Goal: Task Accomplishment & Management: Complete application form

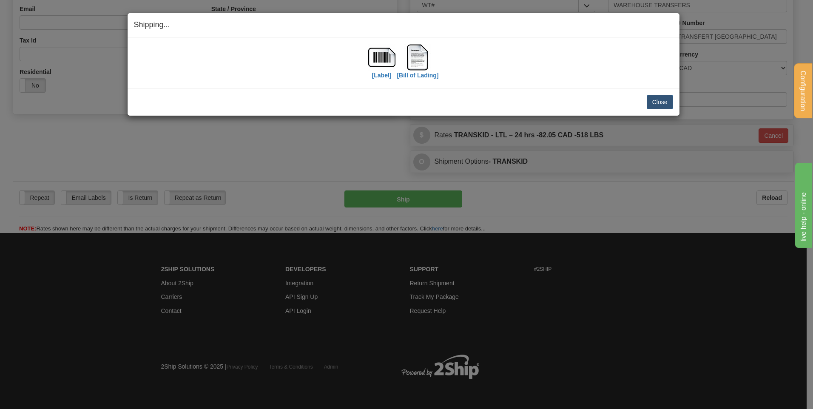
scroll to position [237, 0]
click at [661, 100] on button "Close" at bounding box center [660, 102] width 26 height 14
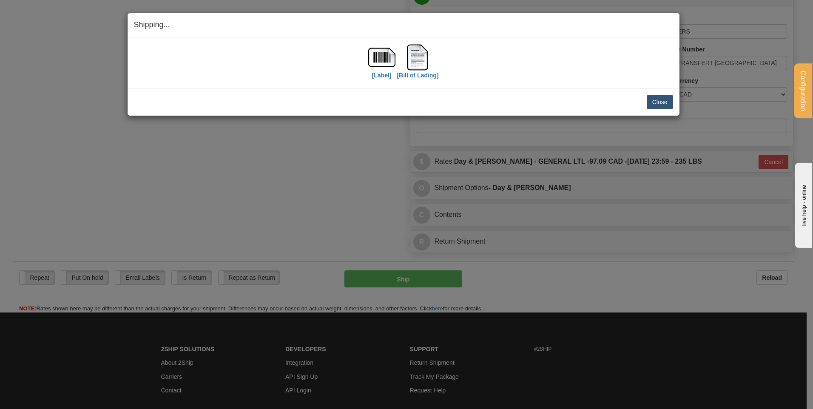
scroll to position [468, 0]
click at [667, 104] on button "Close" at bounding box center [660, 102] width 26 height 14
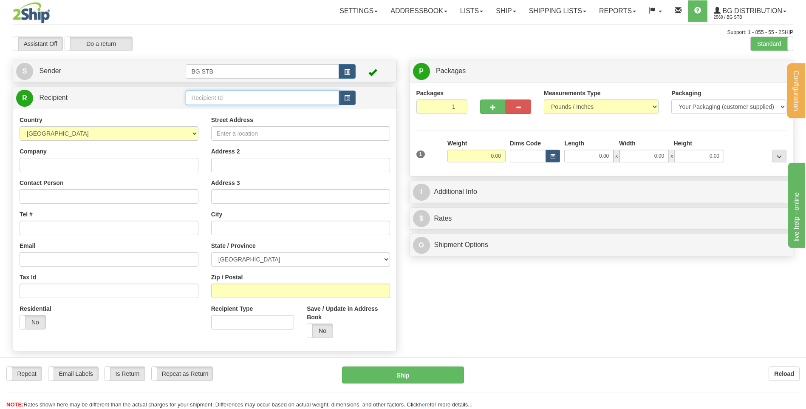
click at [223, 101] on div "Configuration My Configuration Panel Close Configure My Carriers" at bounding box center [403, 204] width 806 height 409
click at [221, 96] on input "text" at bounding box center [262, 98] width 153 height 14
type input "4041"
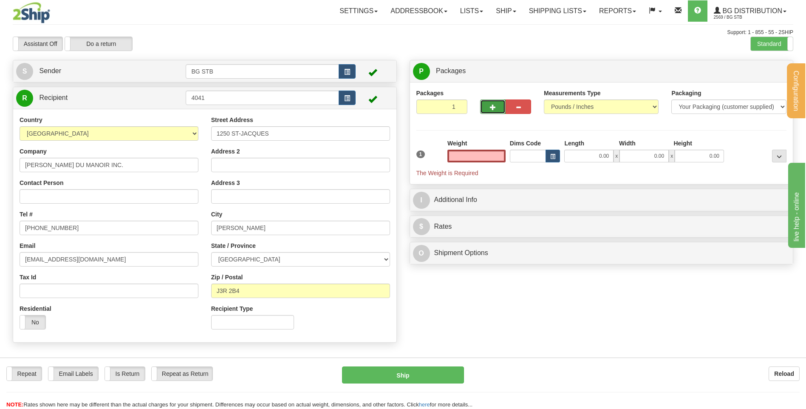
type input "0.00"
click at [489, 110] on button "button" at bounding box center [493, 106] width 26 height 14
type input "2"
click at [772, 71] on span "Package Level" at bounding box center [769, 71] width 34 height 6
radio input "true"
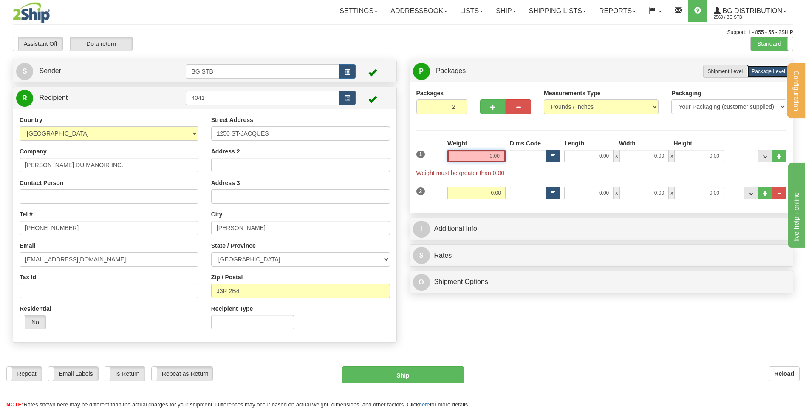
click at [482, 157] on input "0.00" at bounding box center [477, 156] width 58 height 13
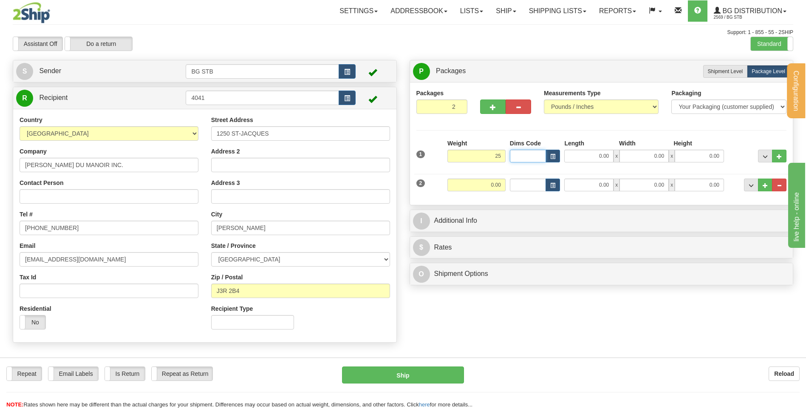
type input "25.00"
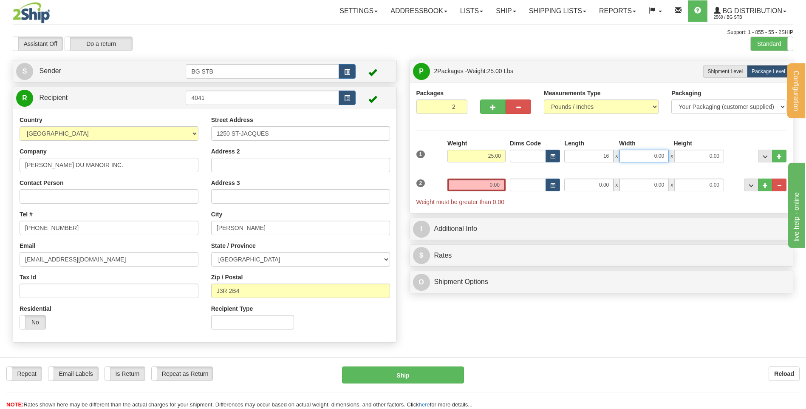
type input "16.00"
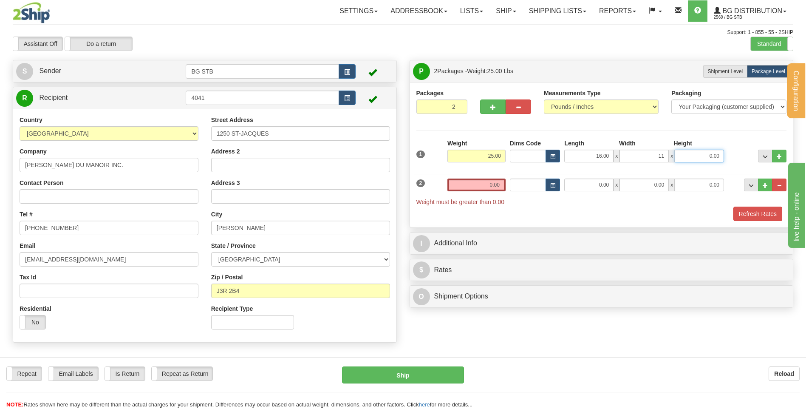
type input "11.00"
click at [491, 179] on input "0.00" at bounding box center [477, 185] width 58 height 13
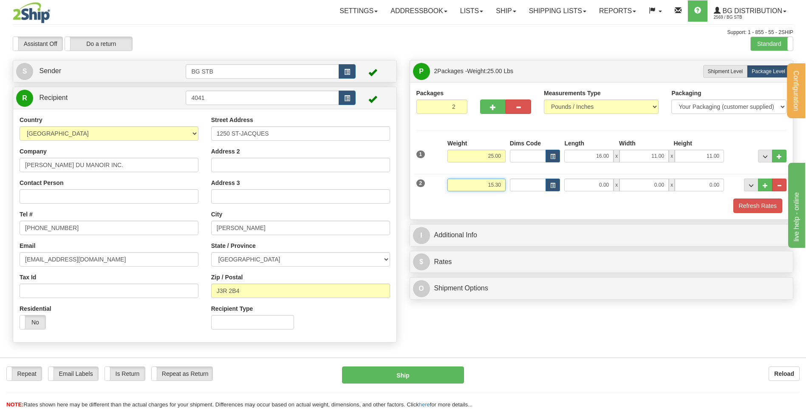
type input "15.30"
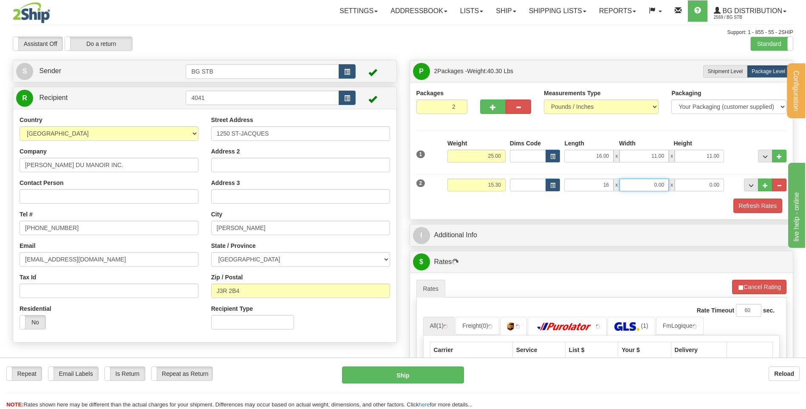
type input "16.00"
type input "11.00"
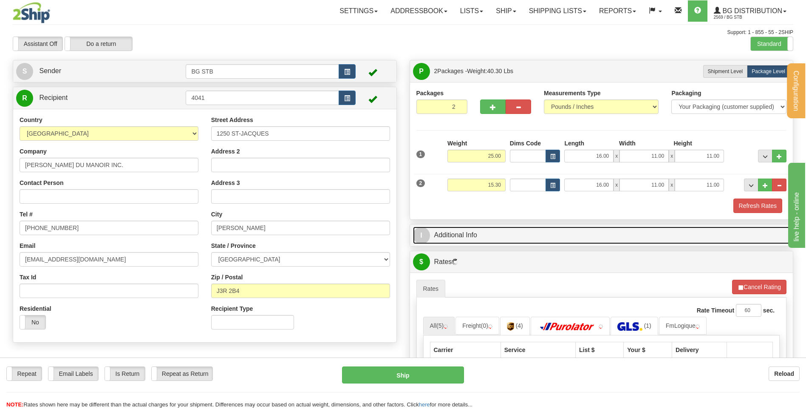
click at [437, 238] on link "I Additional Info" at bounding box center [601, 235] width 377 height 17
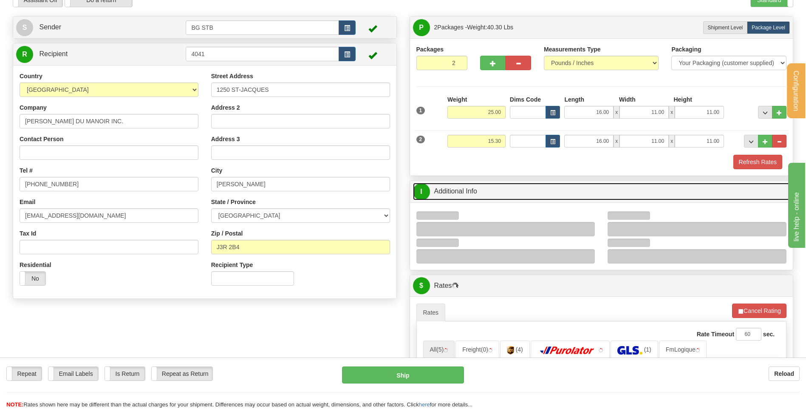
scroll to position [85, 0]
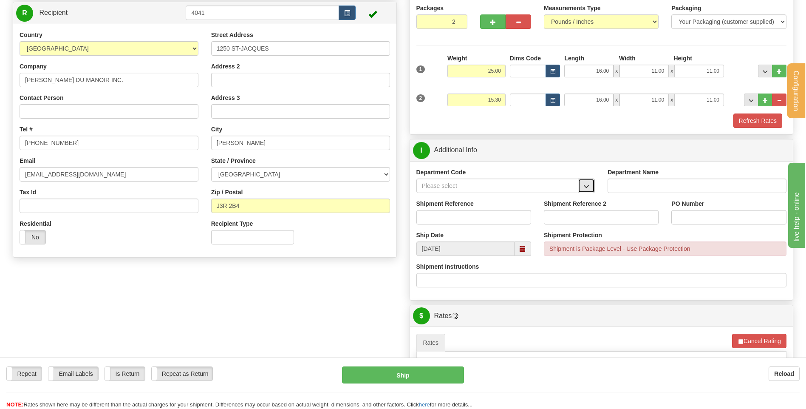
click at [586, 182] on button "button" at bounding box center [586, 186] width 17 height 14
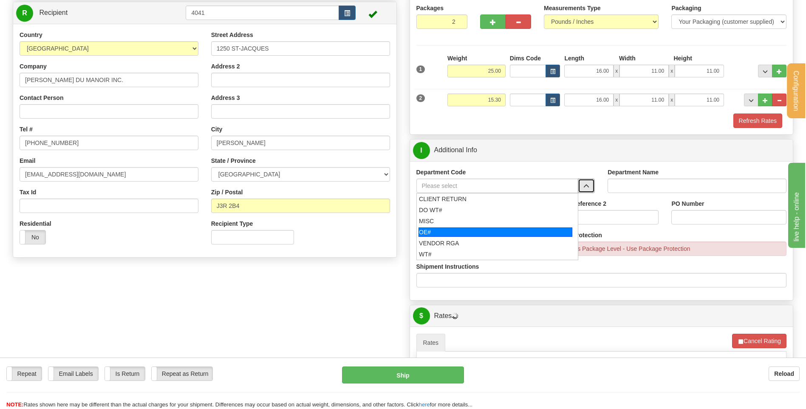
click at [481, 229] on div "OE#" at bounding box center [496, 231] width 154 height 9
type input "OE#"
type input "ORDERS"
click at [482, 218] on input "Shipment Reference" at bounding box center [474, 217] width 115 height 14
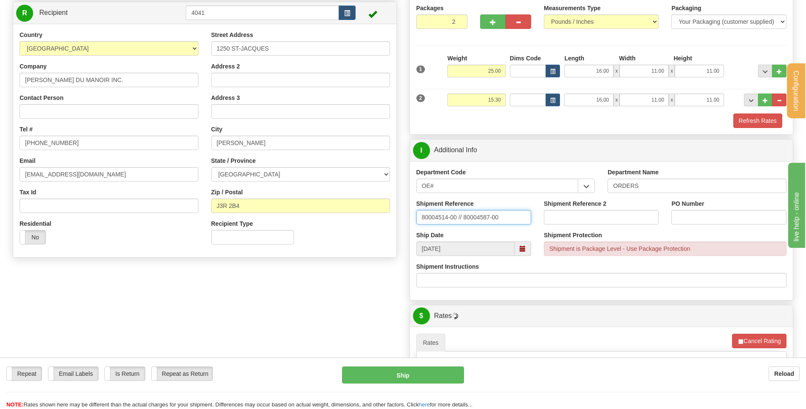
type input "80004514-00 // 80004587-00"
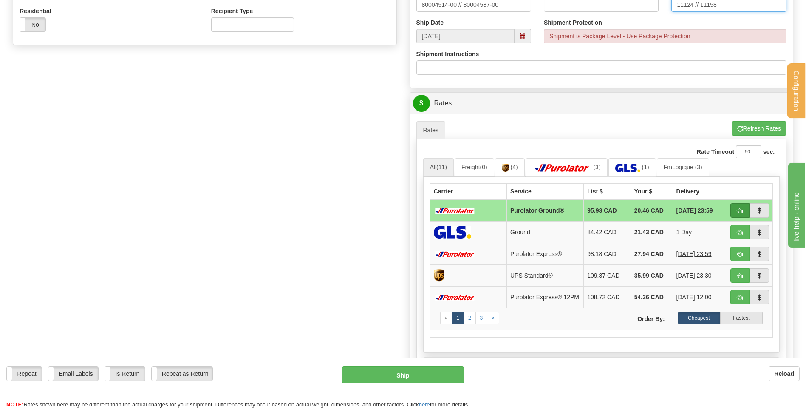
type input "11124 // 11158"
click at [734, 209] on button "button" at bounding box center [741, 210] width 20 height 14
type input "260"
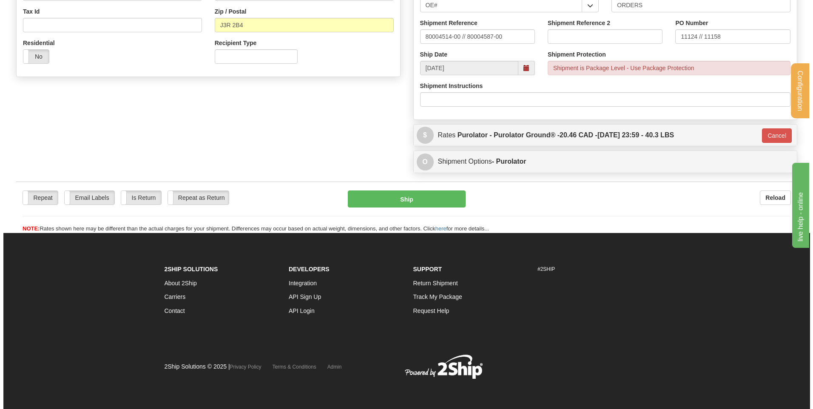
scroll to position [266, 0]
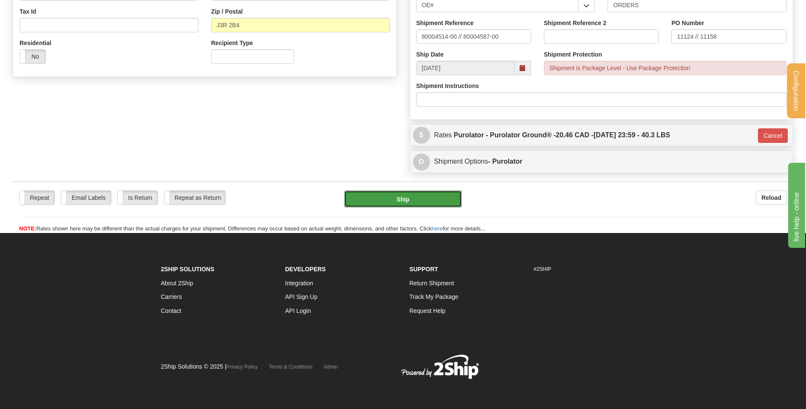
click at [450, 194] on button "Ship" at bounding box center [402, 198] width 117 height 17
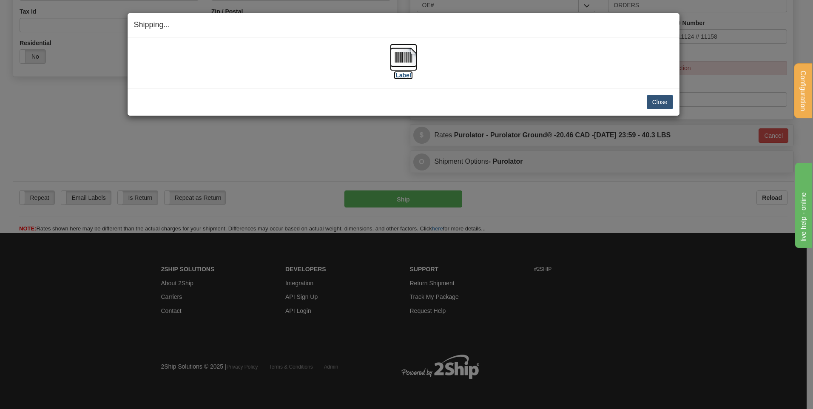
click at [408, 57] on img at bounding box center [403, 57] width 27 height 27
click at [658, 99] on button "Close" at bounding box center [660, 102] width 26 height 14
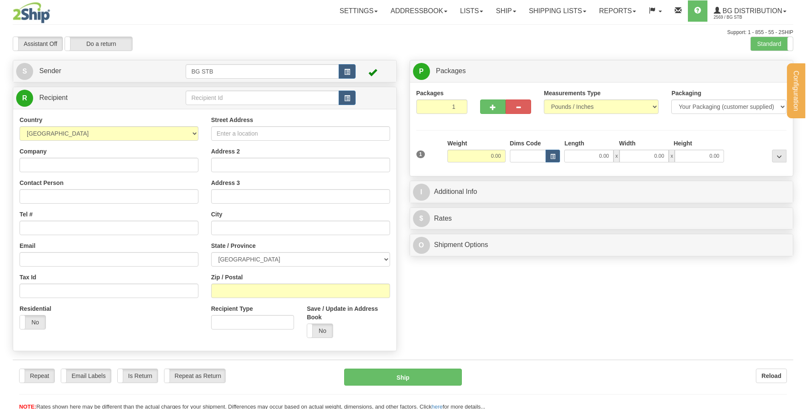
click at [273, 95] on div "Configuration My Configuration Panel Close Configure My Carriers" at bounding box center [403, 205] width 806 height 411
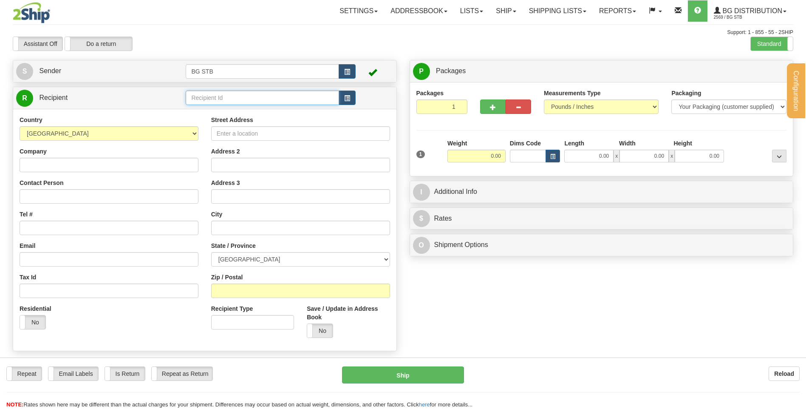
click at [273, 95] on input "text" at bounding box center [262, 98] width 153 height 14
type input "4056"
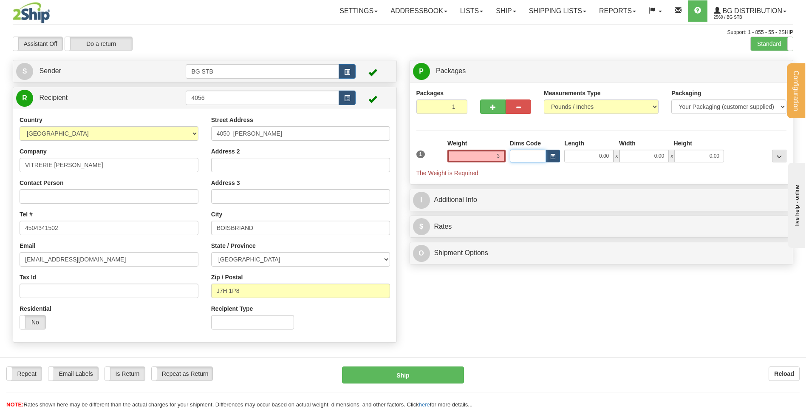
type input "3.00"
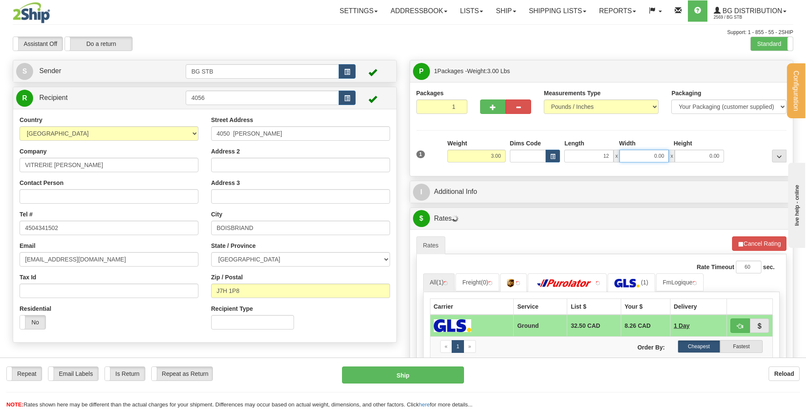
type input "12.00"
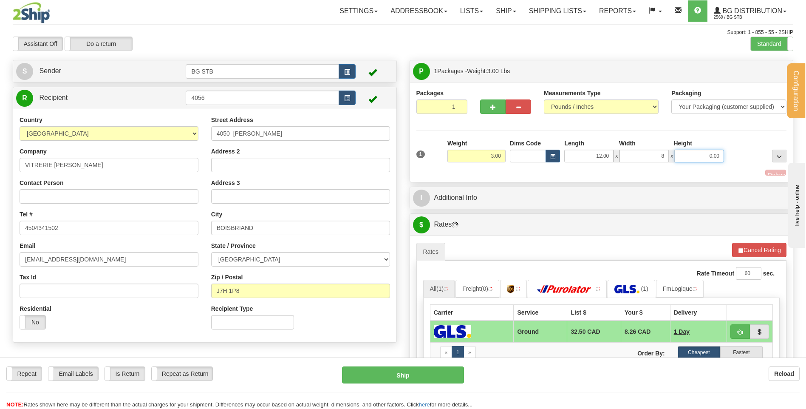
type input "8.00"
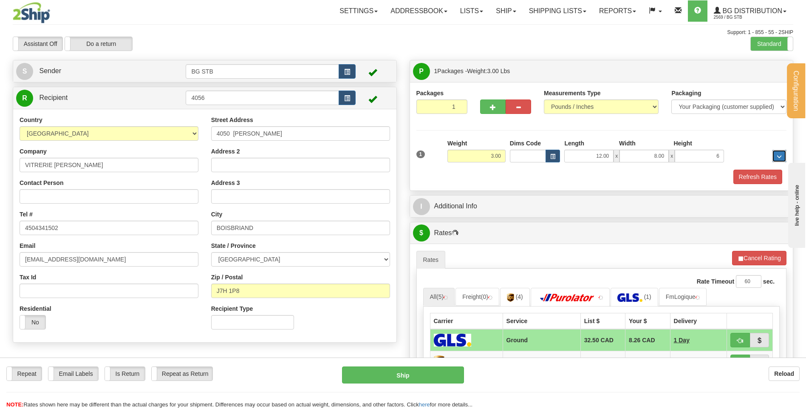
type input "6.00"
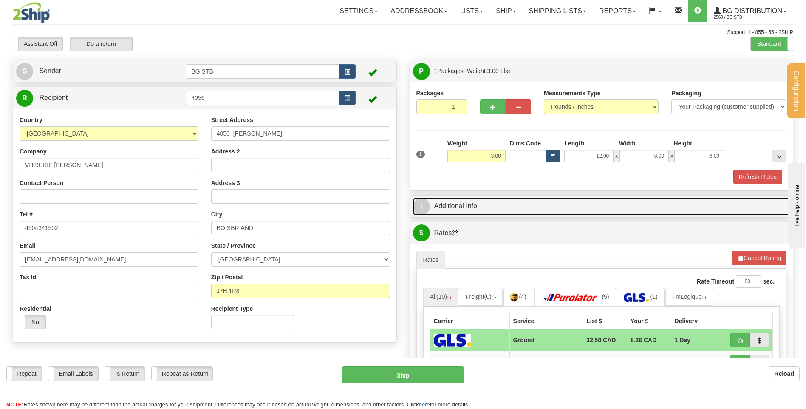
click at [499, 204] on link "I Additional Info" at bounding box center [601, 206] width 377 height 17
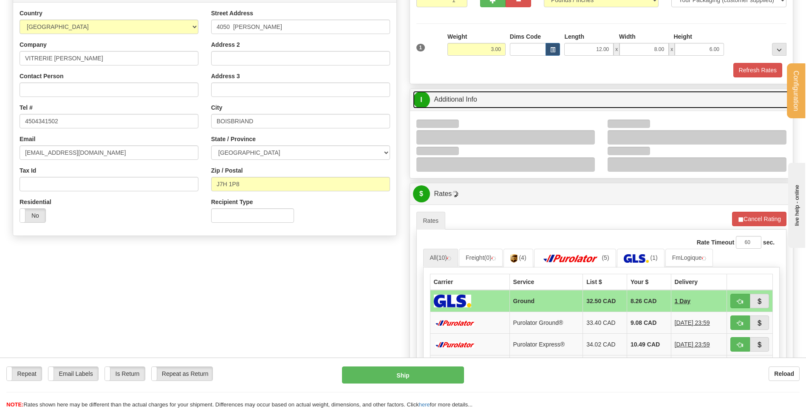
scroll to position [170, 0]
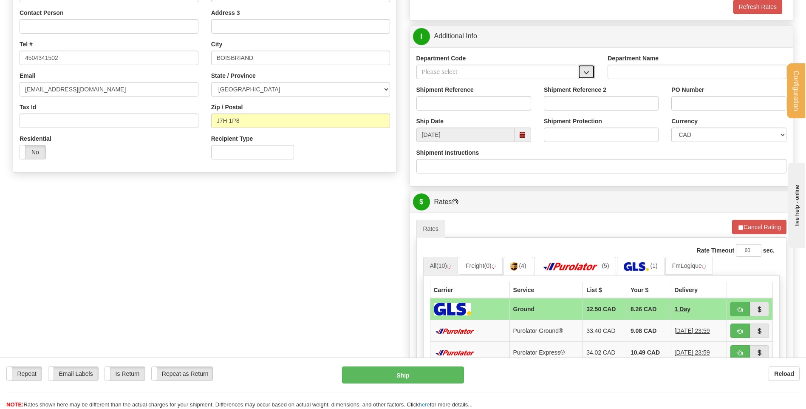
click at [586, 71] on span "button" at bounding box center [587, 73] width 6 height 6
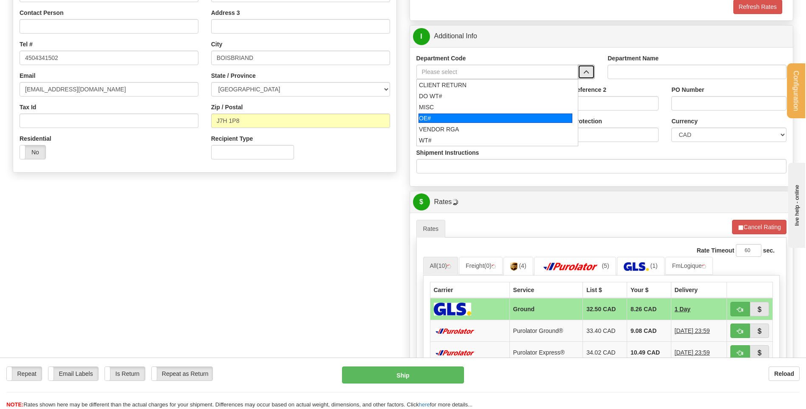
drag, startPoint x: 471, startPoint y: 122, endPoint x: 468, endPoint y: 112, distance: 10.0
click at [470, 121] on div "OE#" at bounding box center [496, 118] width 154 height 9
type input "OE#"
type input "ORDERS"
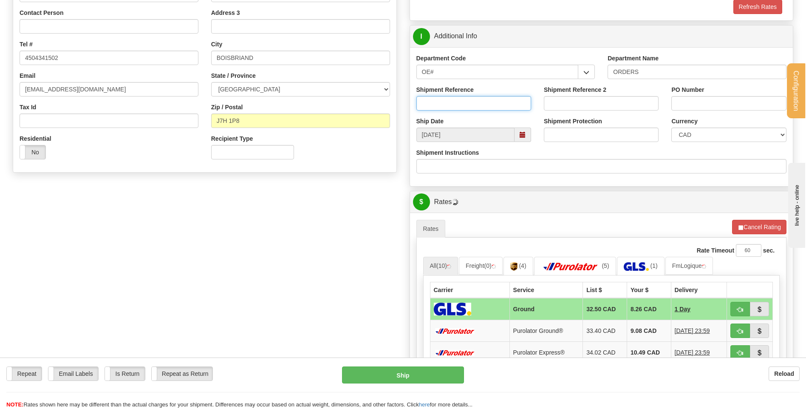
click at [467, 105] on input "Shipment Reference" at bounding box center [474, 103] width 115 height 14
type input "80004594-00"
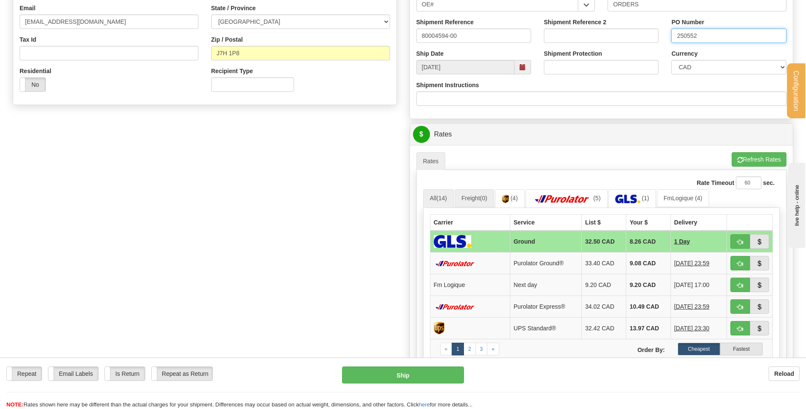
scroll to position [340, 0]
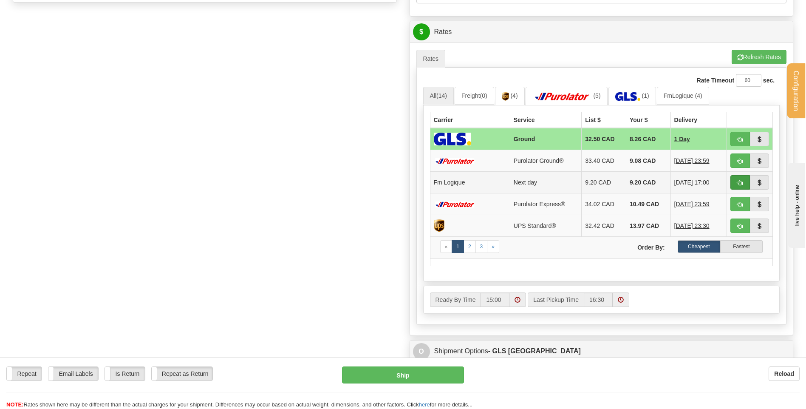
type input "250552"
click at [749, 182] on button "button" at bounding box center [741, 182] width 20 height 14
type input "jour"
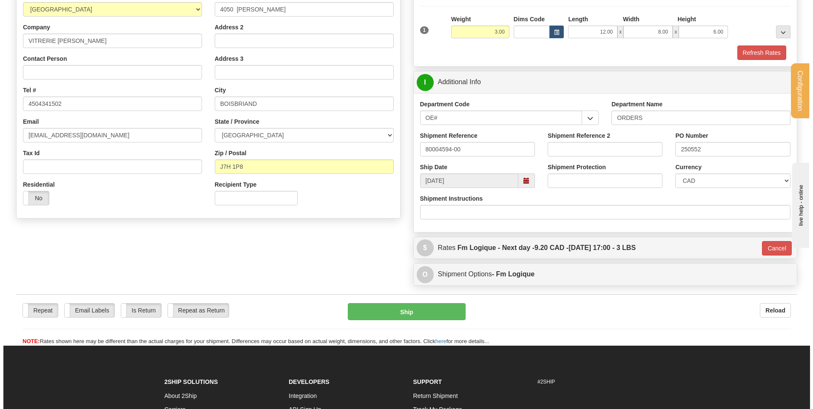
scroll to position [114, 0]
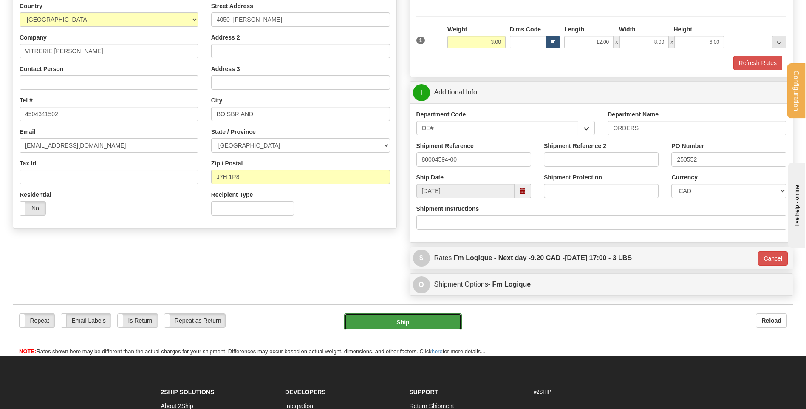
click at [397, 325] on button "Ship" at bounding box center [402, 321] width 117 height 17
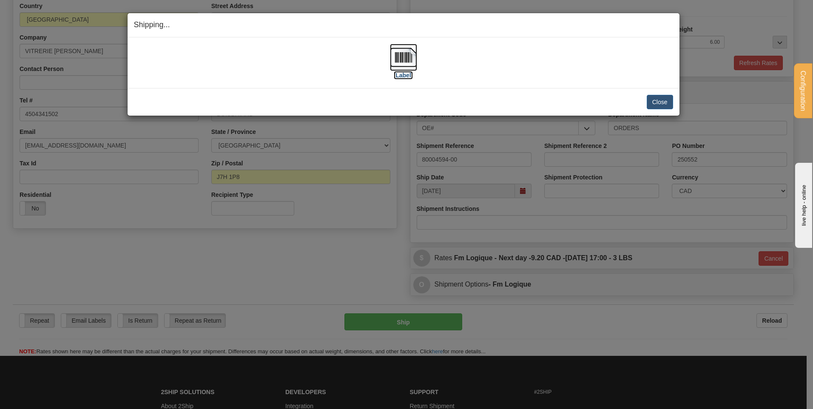
click at [394, 61] on img at bounding box center [403, 57] width 27 height 27
drag, startPoint x: 642, startPoint y: 98, endPoint x: 652, endPoint y: 101, distance: 10.6
click at [647, 99] on div "Close Cancel" at bounding box center [403, 102] width 539 height 14
click at [652, 101] on button "Close" at bounding box center [660, 102] width 26 height 14
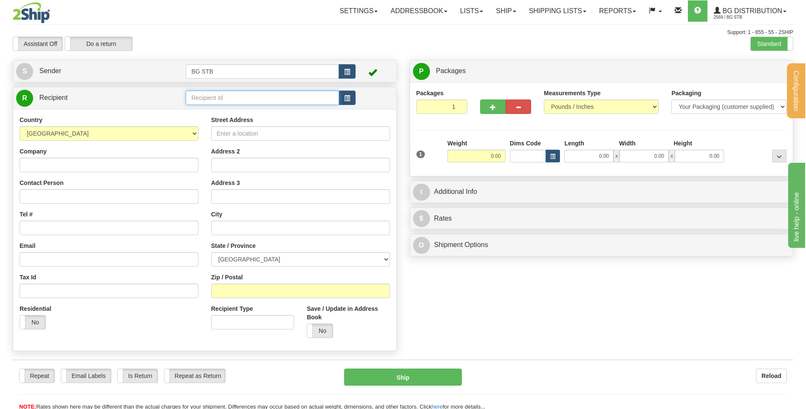
click at [230, 100] on input "text" at bounding box center [262, 98] width 153 height 14
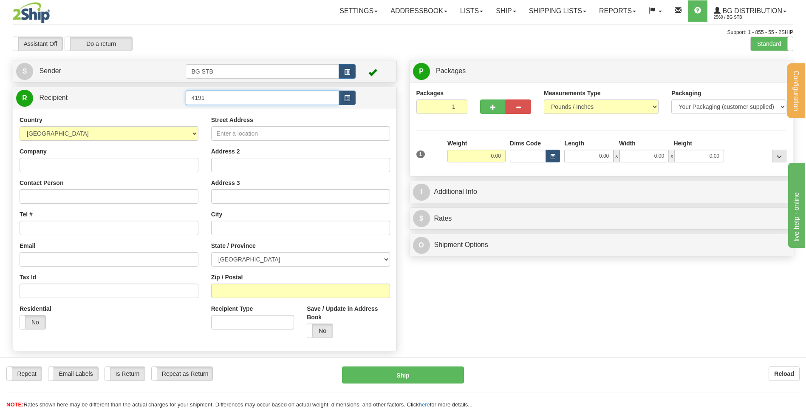
type input "4191"
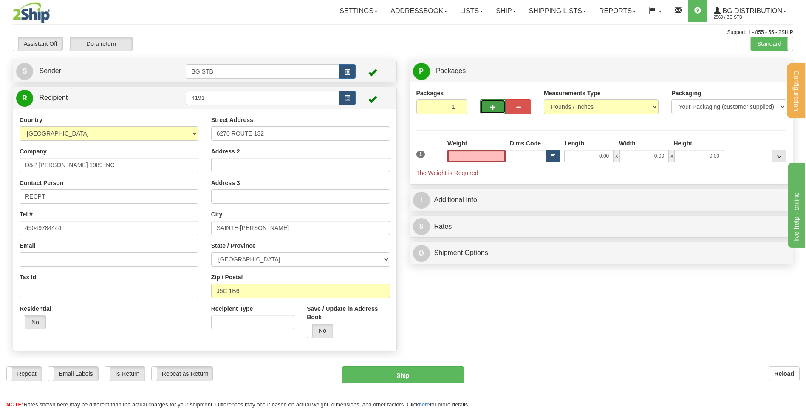
type input "0.00"
click at [499, 107] on button "button" at bounding box center [493, 106] width 26 height 14
type input "2"
click at [773, 65] on label "Package Level Pack.." at bounding box center [768, 71] width 43 height 13
radio input "true"
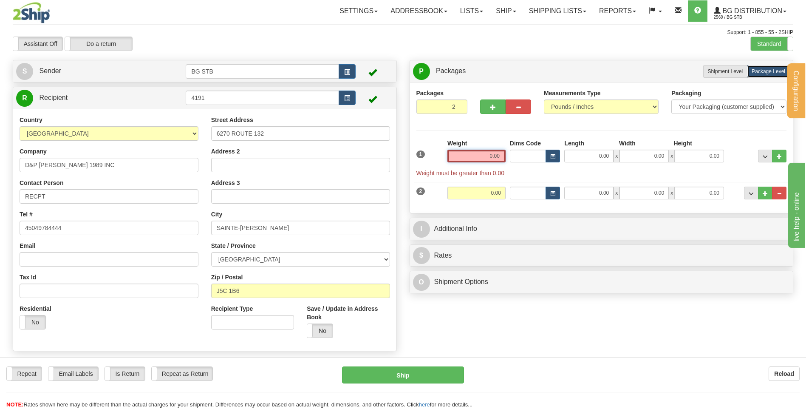
click at [491, 158] on input "0.00" at bounding box center [477, 156] width 58 height 13
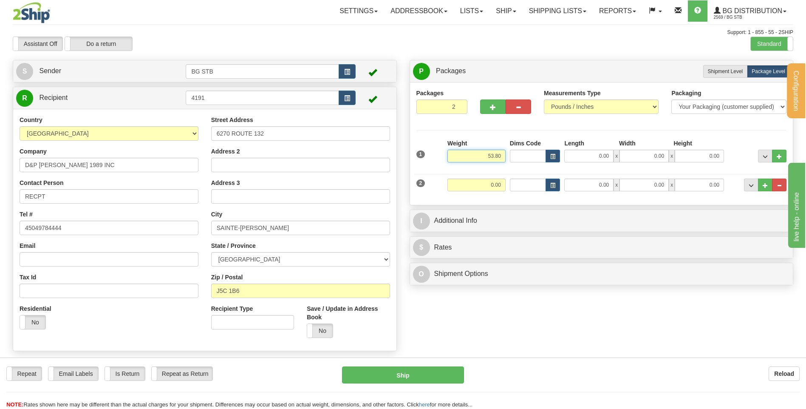
type input "53.80"
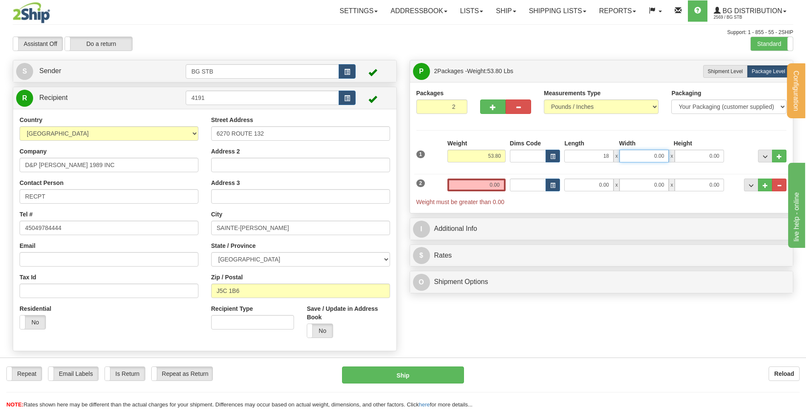
type input "18.00"
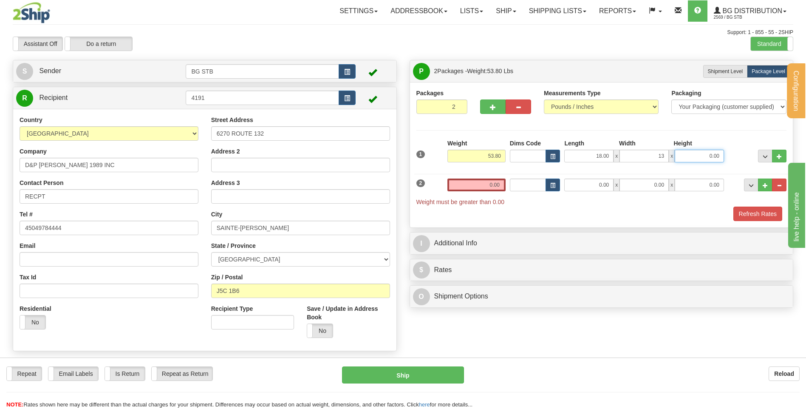
type input "13.00"
type input "9.00"
click at [497, 184] on input "0.00" at bounding box center [477, 185] width 58 height 13
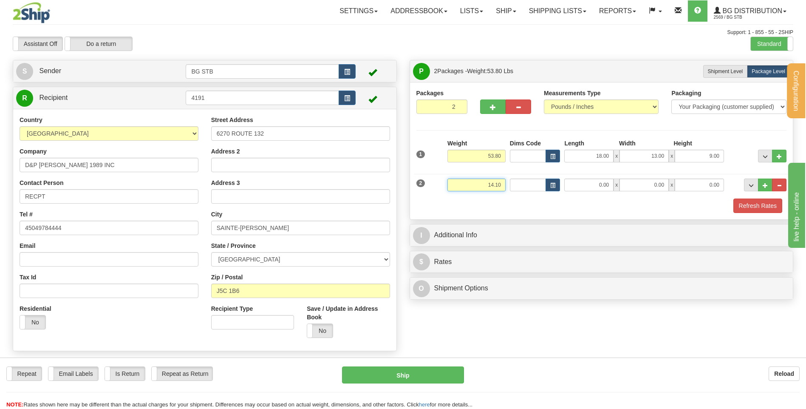
type input "14.10"
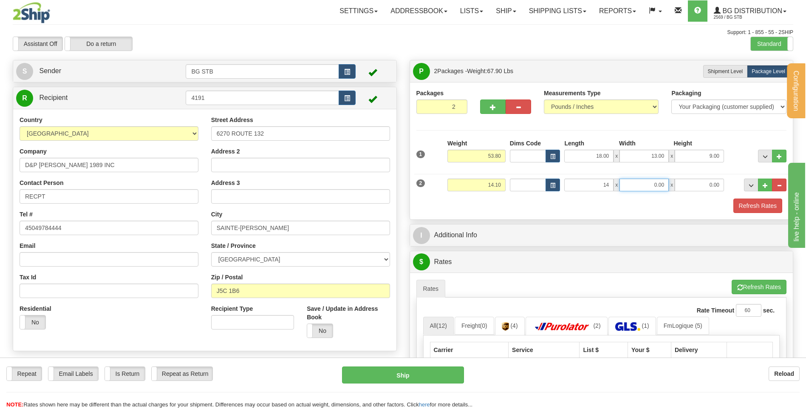
type input "14.00"
type input "10.00"
type input "8.00"
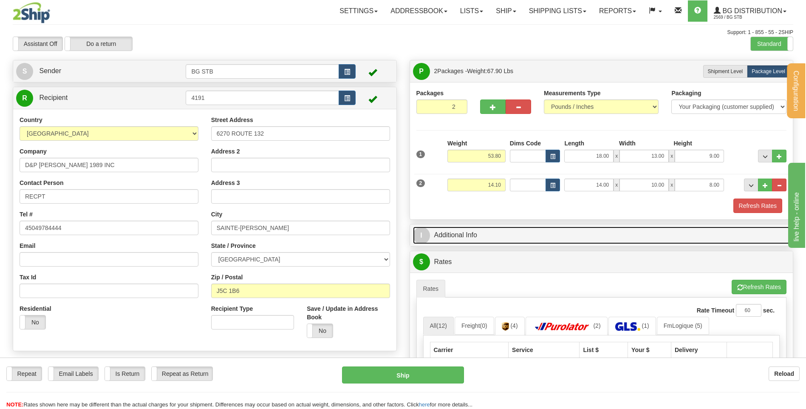
click at [498, 228] on link "I Additional Info" at bounding box center [601, 235] width 377 height 17
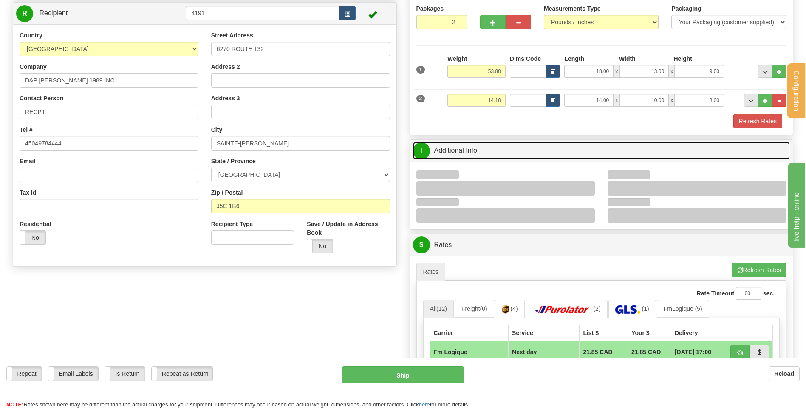
scroll to position [128, 0]
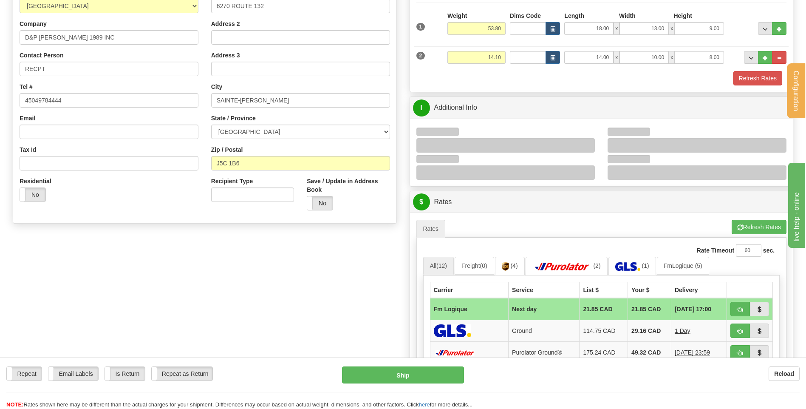
click at [586, 143] on div at bounding box center [506, 145] width 179 height 14
click at [584, 144] on div at bounding box center [506, 145] width 179 height 14
click at [585, 144] on div at bounding box center [506, 145] width 179 height 14
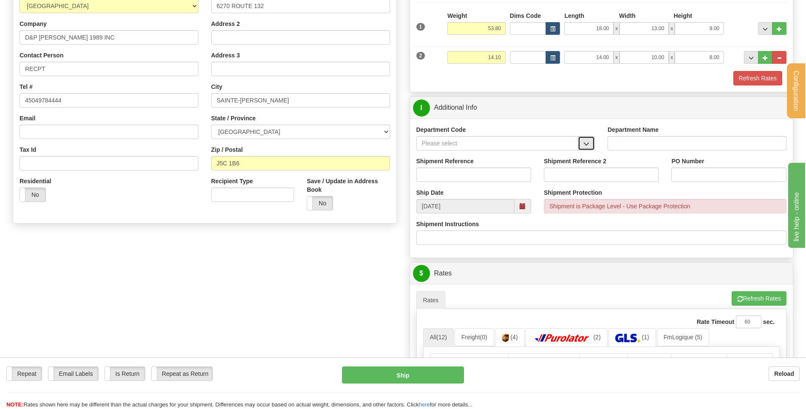
drag, startPoint x: 580, startPoint y: 138, endPoint x: 578, endPoint y: 148, distance: 9.6
click at [581, 138] on button "button" at bounding box center [586, 143] width 17 height 14
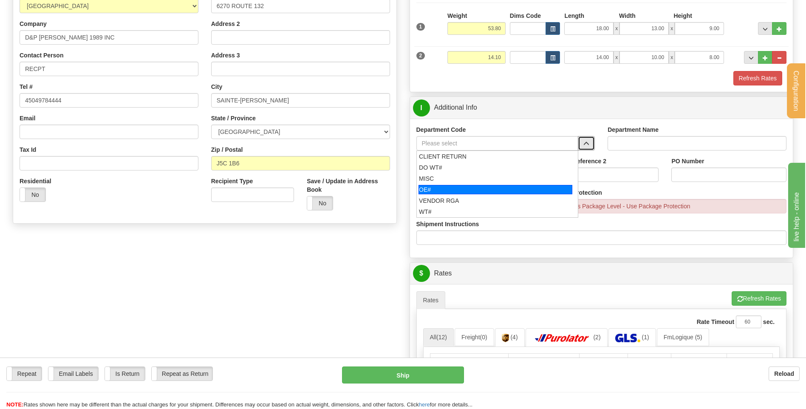
click at [493, 188] on div "OE#" at bounding box center [496, 189] width 154 height 9
type input "OE#"
type input "ORDERS"
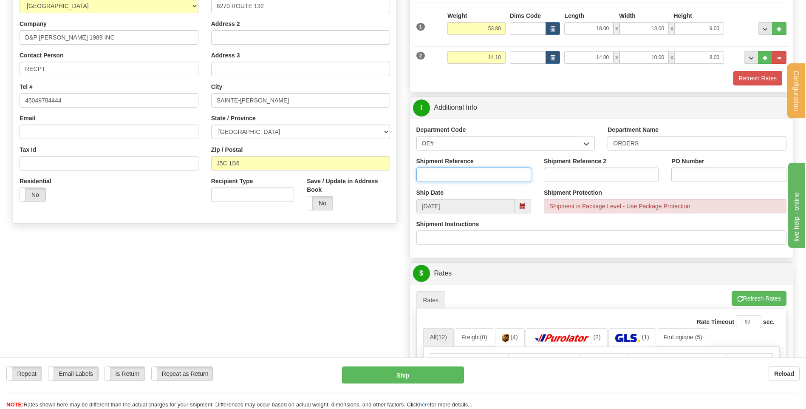
click at [487, 174] on input "Shipment Reference" at bounding box center [474, 174] width 115 height 14
type input "80004600-00"
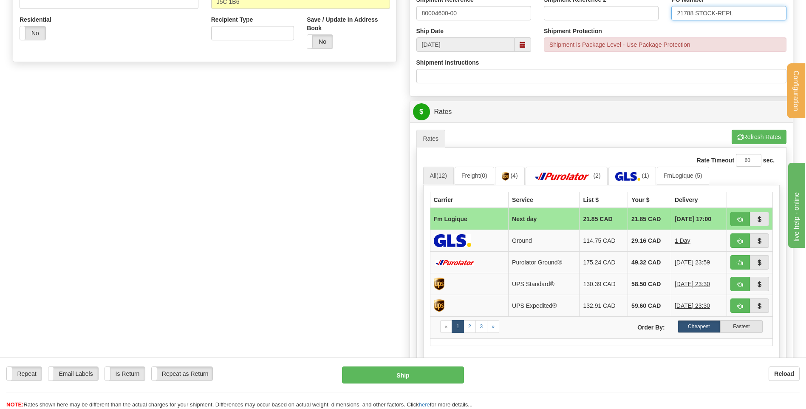
scroll to position [340, 0]
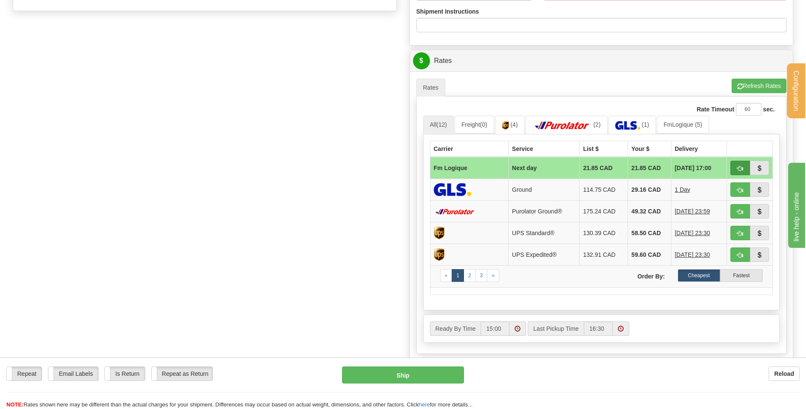
type input "21788 STOCK-REPL"
drag, startPoint x: 734, startPoint y: 169, endPoint x: 670, endPoint y: 177, distance: 64.3
click at [734, 169] on button "button" at bounding box center [741, 168] width 20 height 14
type input "jour"
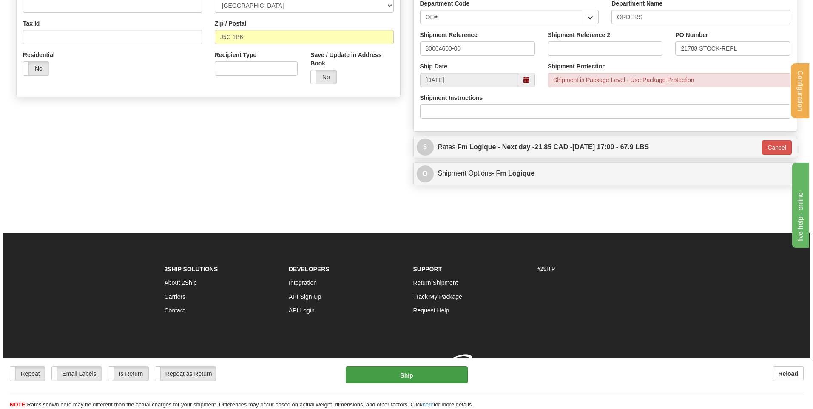
scroll to position [266, 0]
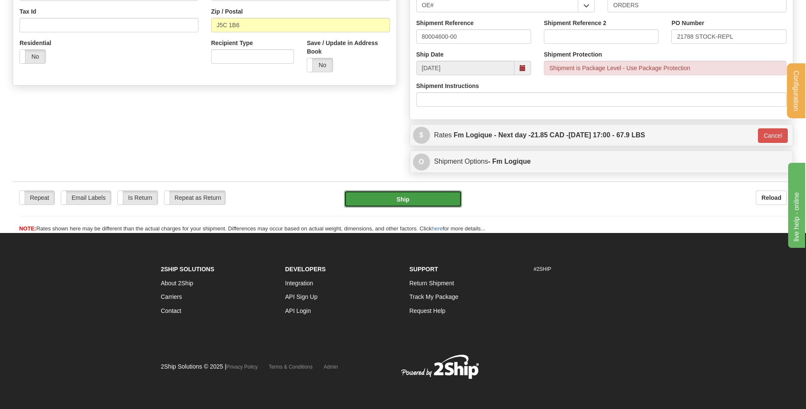
click at [400, 196] on button "Ship" at bounding box center [402, 198] width 117 height 17
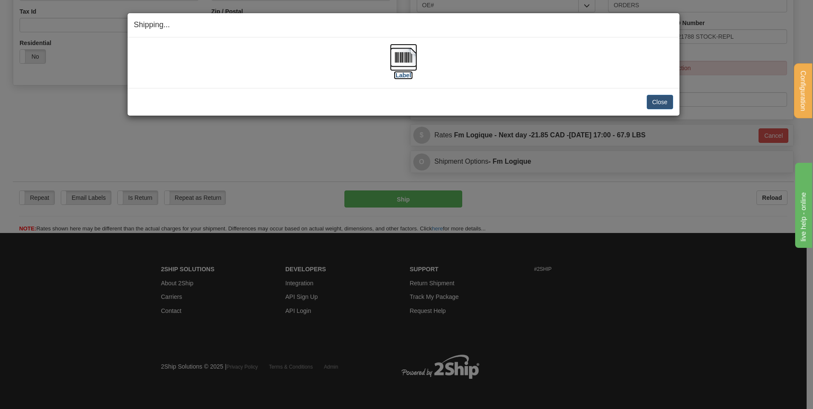
click at [392, 64] on img at bounding box center [403, 57] width 27 height 27
click at [661, 94] on div "Close Cancel Cancel Shipment and Quit Pickup Quit Pickup ONLY" at bounding box center [404, 102] width 552 height 28
click at [658, 101] on button "Close" at bounding box center [660, 102] width 26 height 14
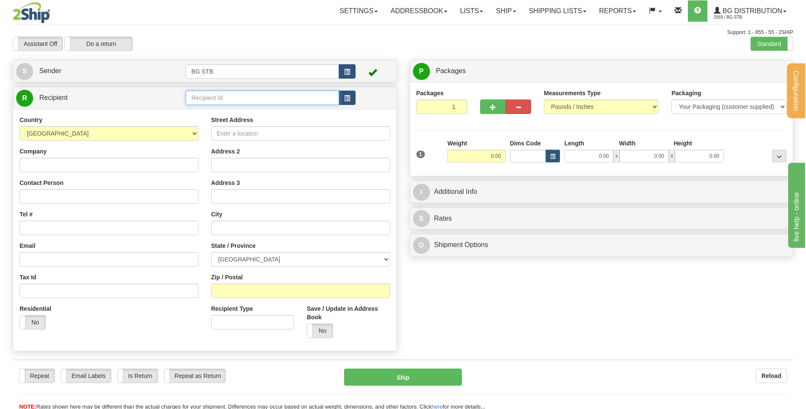
drag, startPoint x: 234, startPoint y: 94, endPoint x: 190, endPoint y: 109, distance: 46.4
click at [234, 94] on input "text" at bounding box center [262, 98] width 153 height 14
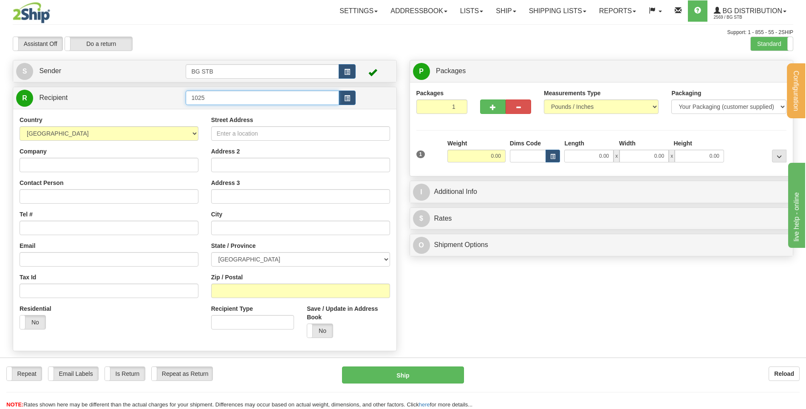
type input "1025"
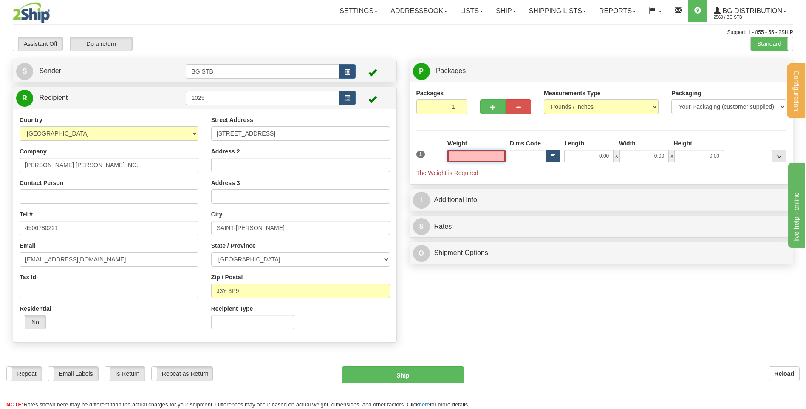
click at [477, 152] on input "text" at bounding box center [477, 156] width 58 height 13
type input "4.65"
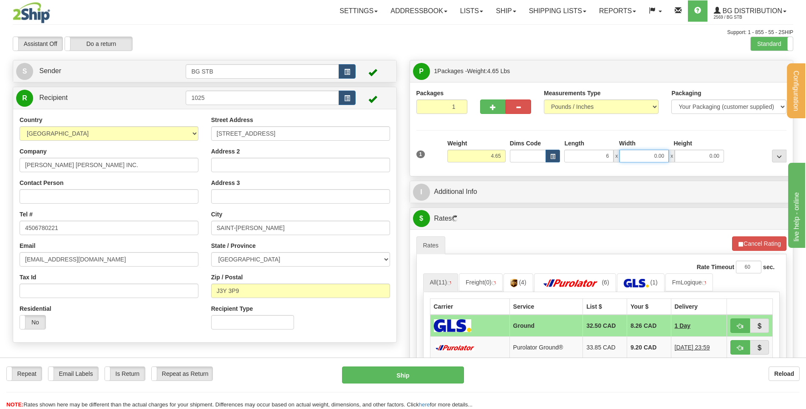
type input "6.00"
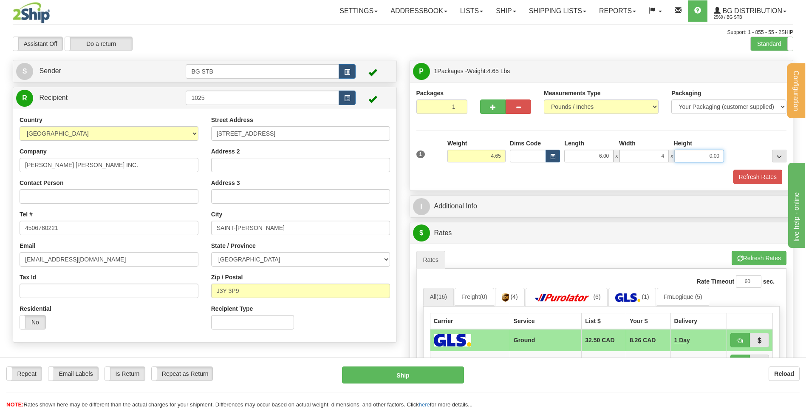
type input "4.00"
type input "8.00"
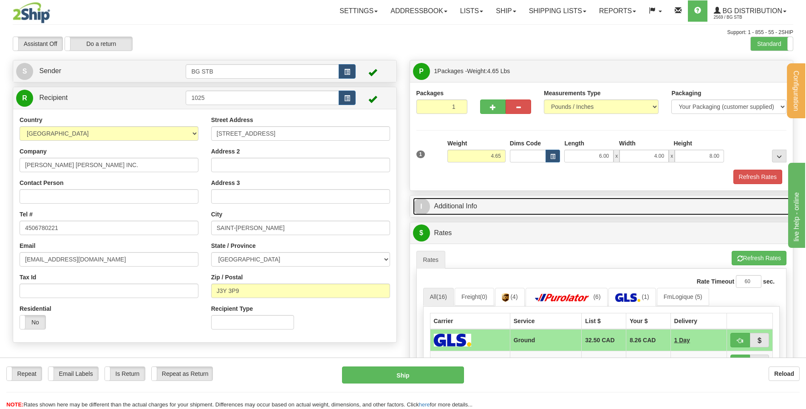
drag, startPoint x: 488, startPoint y: 206, endPoint x: 480, endPoint y: 205, distance: 8.2
click at [488, 206] on link "I Additional Info" at bounding box center [601, 206] width 377 height 17
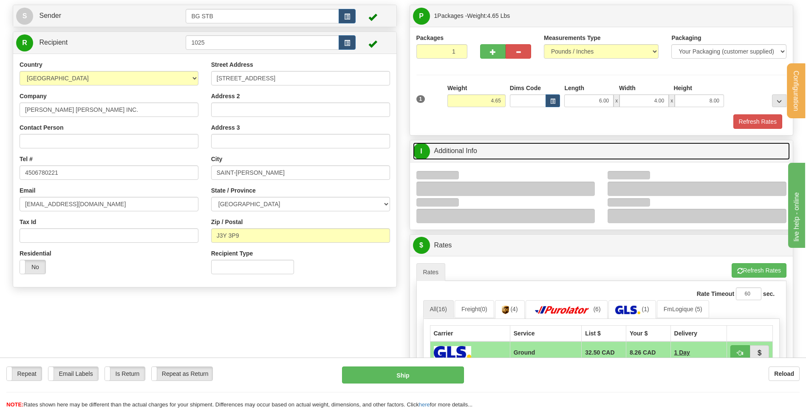
scroll to position [85, 0]
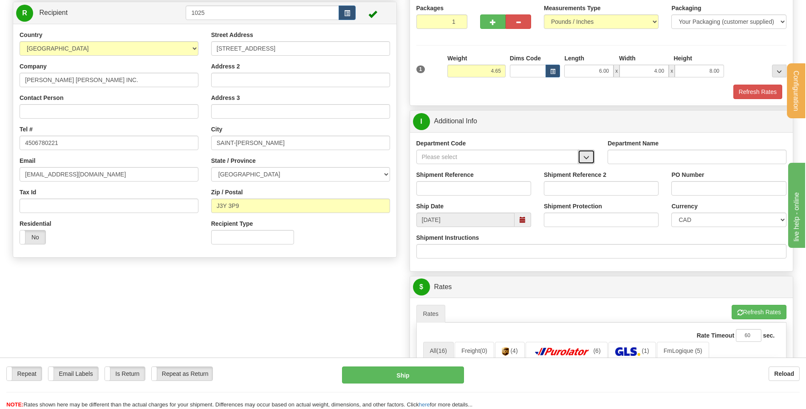
click at [587, 151] on button "button" at bounding box center [586, 157] width 17 height 14
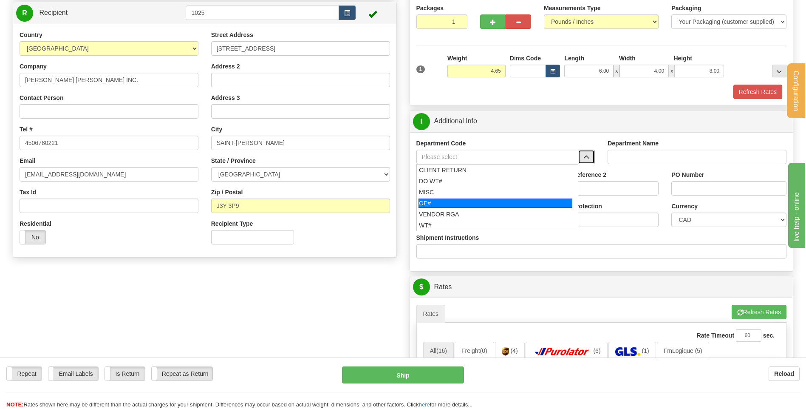
drag, startPoint x: 451, startPoint y: 204, endPoint x: 448, endPoint y: 192, distance: 12.0
click at [450, 203] on div "OE#" at bounding box center [496, 203] width 154 height 9
type input "OE#"
type input "ORDERS"
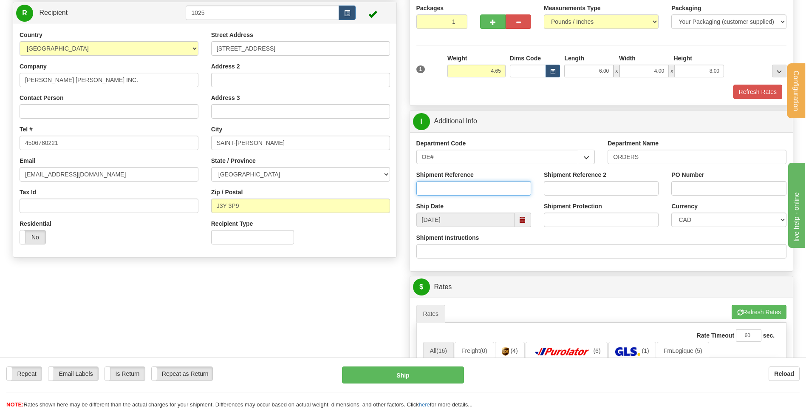
click at [448, 189] on input "Shipment Reference" at bounding box center [474, 188] width 115 height 14
type input "80004255-00"
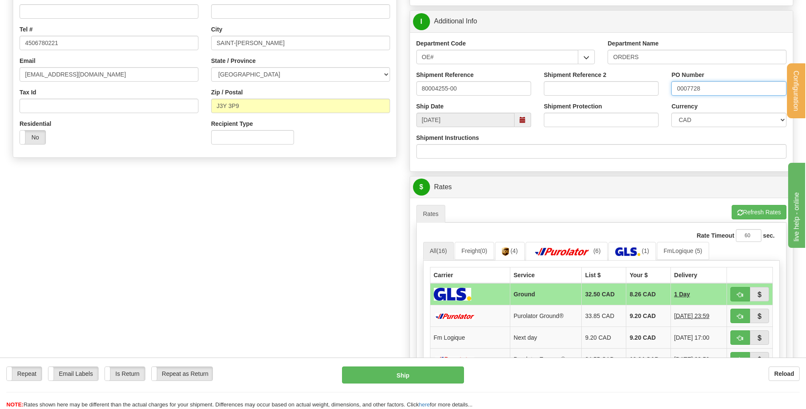
scroll to position [298, 0]
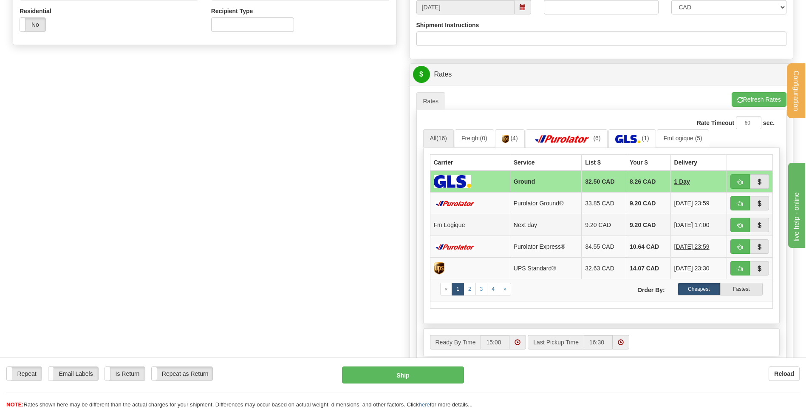
type input "0007728"
click at [746, 224] on button "button" at bounding box center [741, 225] width 20 height 14
type input "jour"
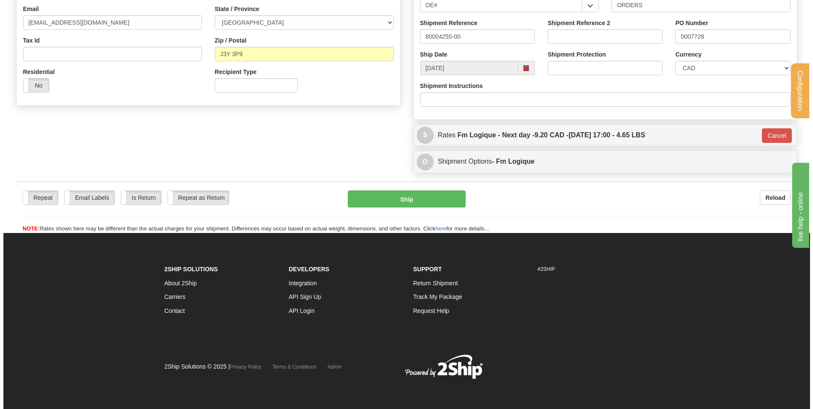
scroll to position [237, 0]
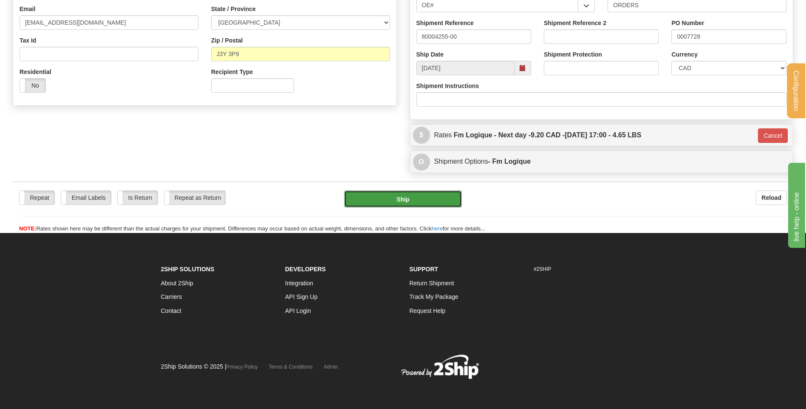
click at [434, 206] on button "Ship" at bounding box center [402, 198] width 117 height 17
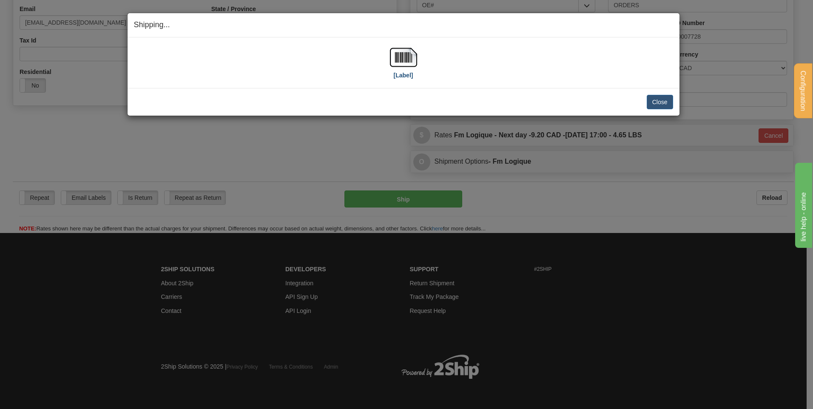
click at [409, 58] on div "[Label]" at bounding box center [403, 63] width 539 height 38
click at [388, 59] on div "[Label]" at bounding box center [403, 63] width 539 height 38
click at [406, 56] on img at bounding box center [403, 57] width 27 height 27
click at [670, 101] on button "Close" at bounding box center [660, 102] width 26 height 14
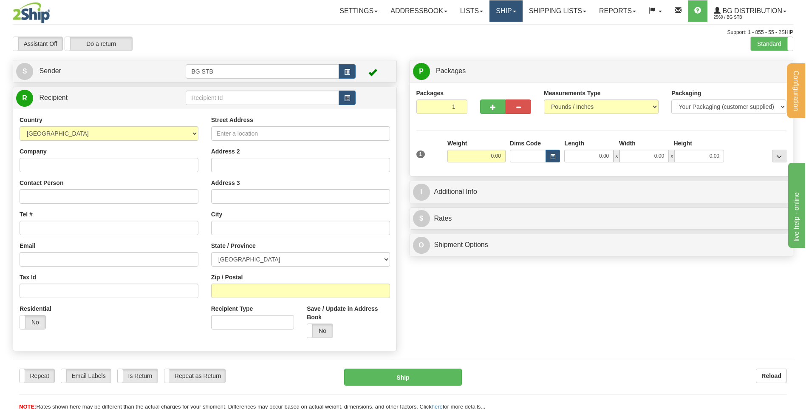
drag, startPoint x: 505, startPoint y: 9, endPoint x: 491, endPoint y: 7, distance: 14.2
click at [505, 9] on link "Ship" at bounding box center [506, 10] width 33 height 21
click at [549, 6] on link "Shipping lists" at bounding box center [558, 10] width 70 height 21
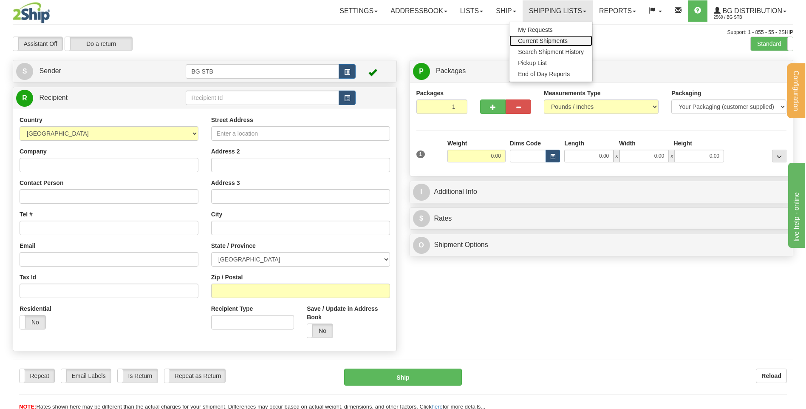
click at [549, 44] on span "Current Shipments" at bounding box center [543, 40] width 50 height 7
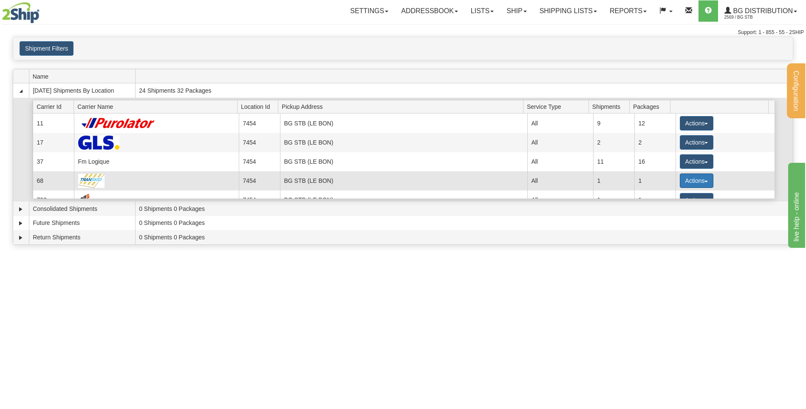
click at [694, 181] on button "Actions" at bounding box center [697, 180] width 34 height 14
click at [663, 198] on span "Details" at bounding box center [665, 196] width 23 height 6
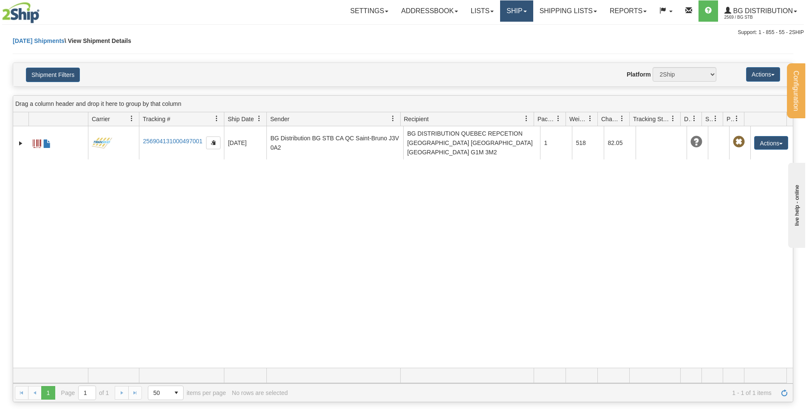
click at [500, 19] on link "Ship" at bounding box center [516, 10] width 33 height 21
click at [495, 27] on span "Ship Screen" at bounding box center [490, 29] width 32 height 7
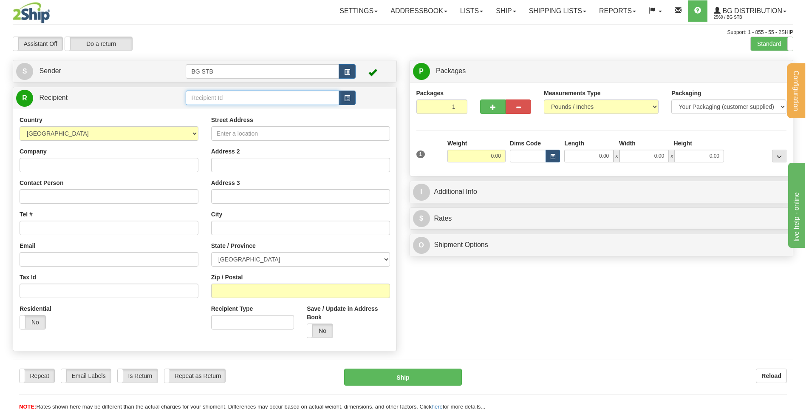
click at [227, 95] on input "text" at bounding box center [262, 98] width 153 height 14
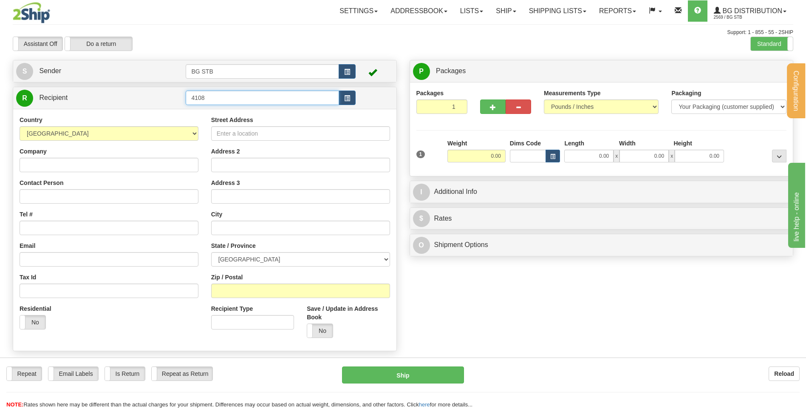
type input "4108"
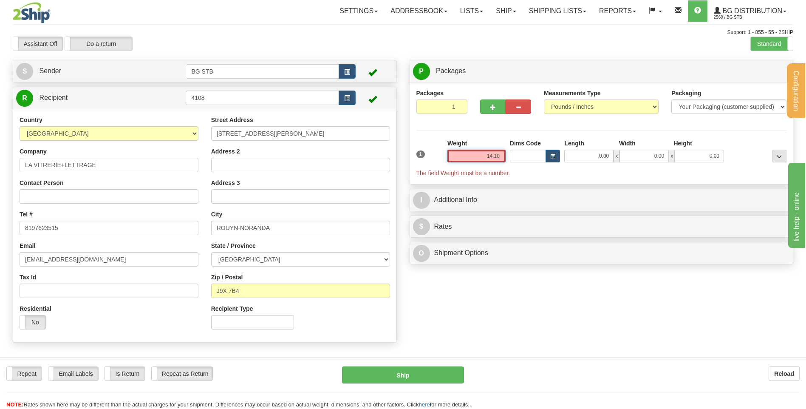
type input "14.10"
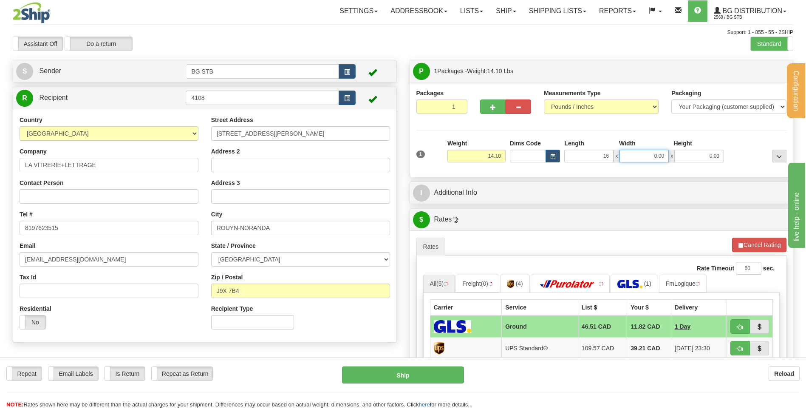
type input "16.00"
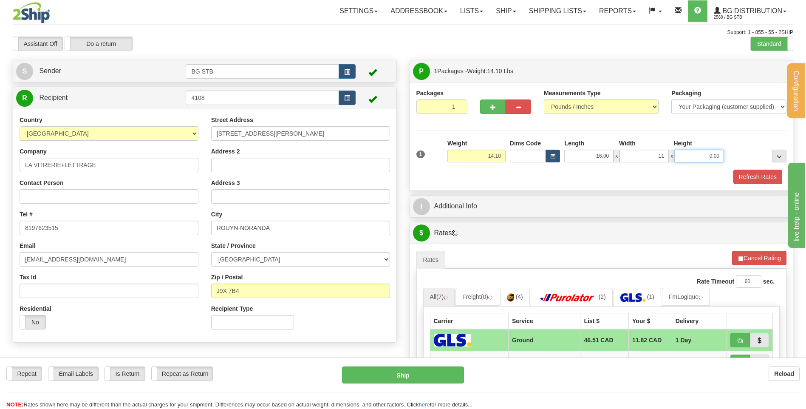
type input "11.00"
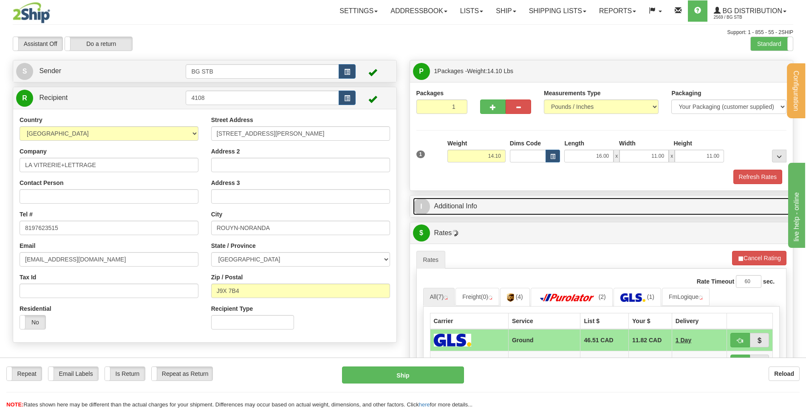
click at [510, 200] on link "I Additional Info" at bounding box center [601, 206] width 377 height 17
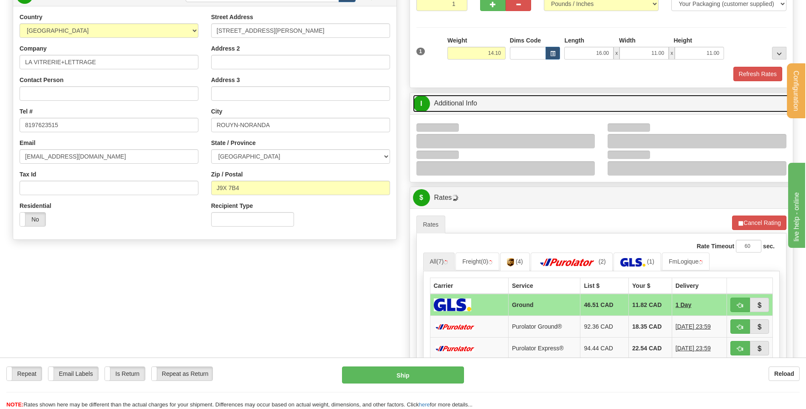
scroll to position [128, 0]
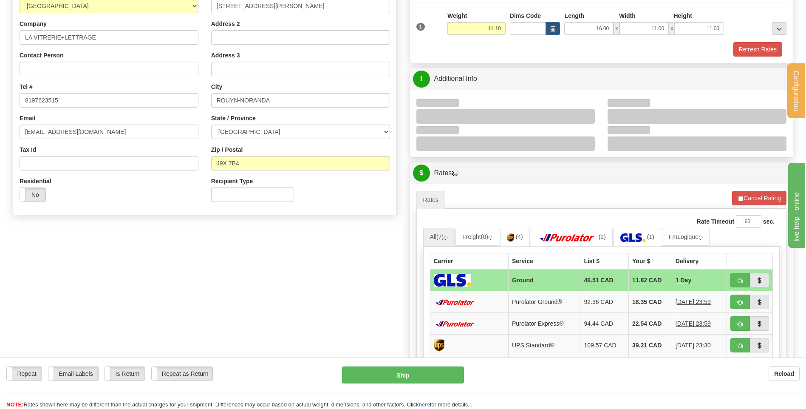
click at [587, 110] on div at bounding box center [506, 116] width 179 height 14
click at [587, 116] on div at bounding box center [506, 116] width 179 height 14
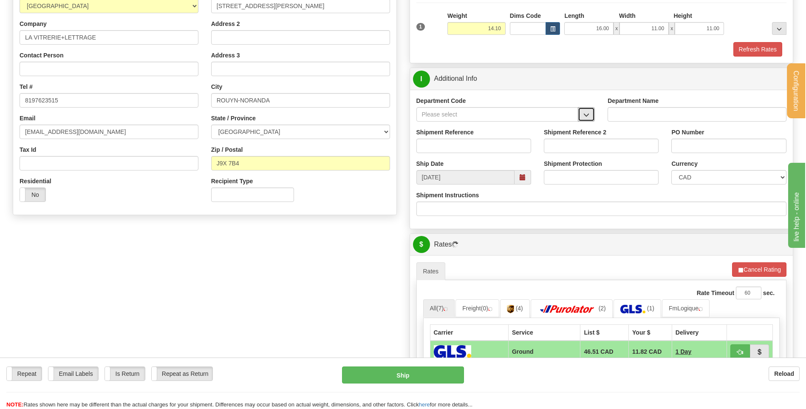
click at [587, 116] on span "button" at bounding box center [587, 115] width 6 height 6
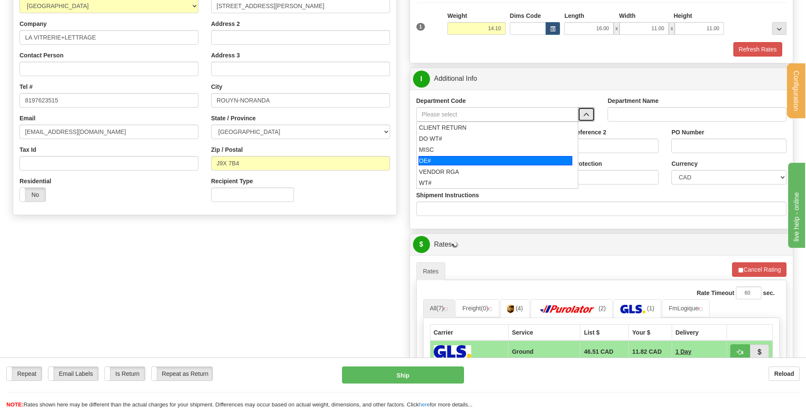
click at [482, 161] on div "OE#" at bounding box center [496, 160] width 154 height 9
type input "OE#"
type input "ORDERS"
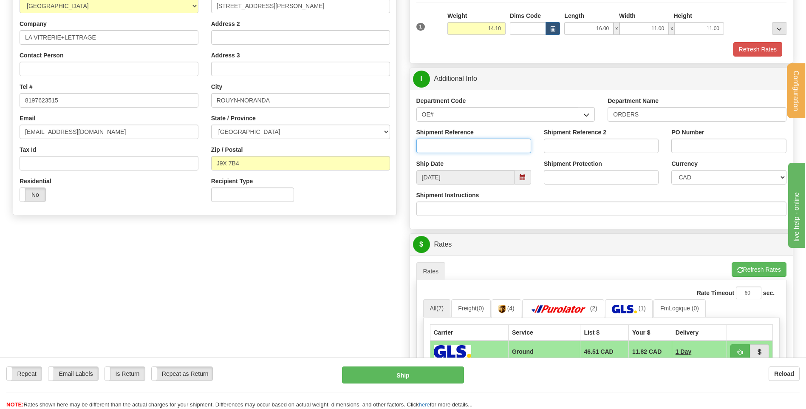
click at [483, 150] on input "Shipment Reference" at bounding box center [474, 146] width 115 height 14
type input "80004222-00 // 80004216-01"
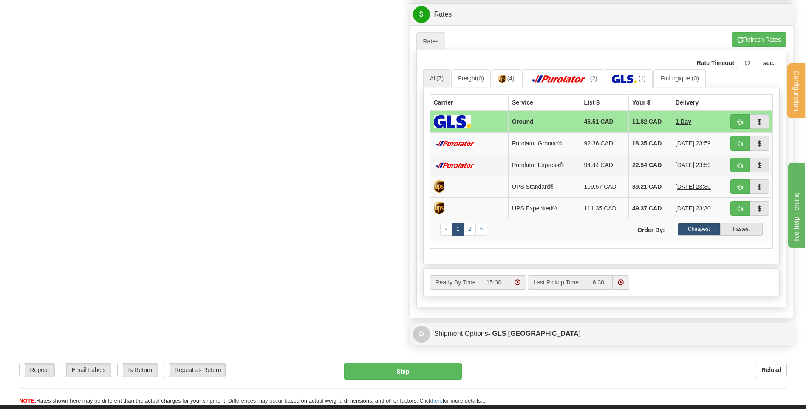
scroll to position [400, 0]
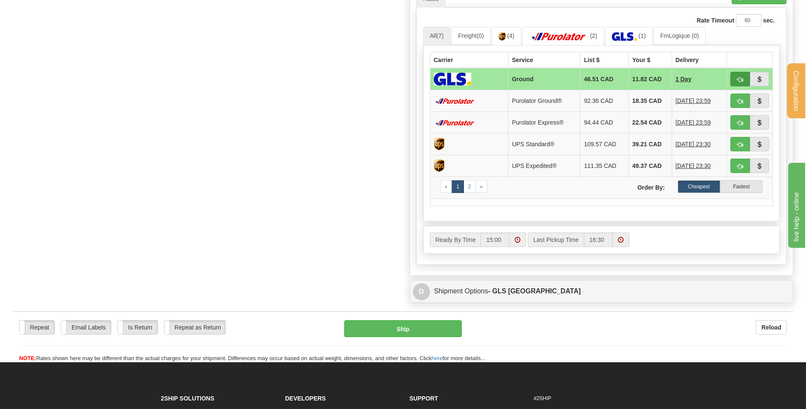
type input "40869 // 41130"
click at [744, 81] on button "button" at bounding box center [741, 79] width 20 height 14
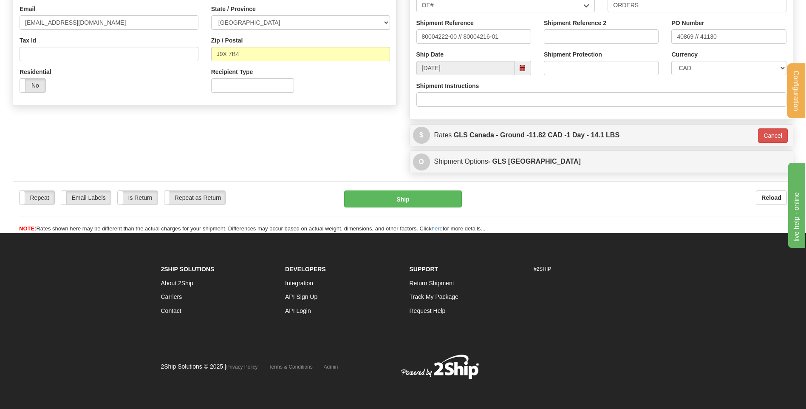
scroll to position [237, 0]
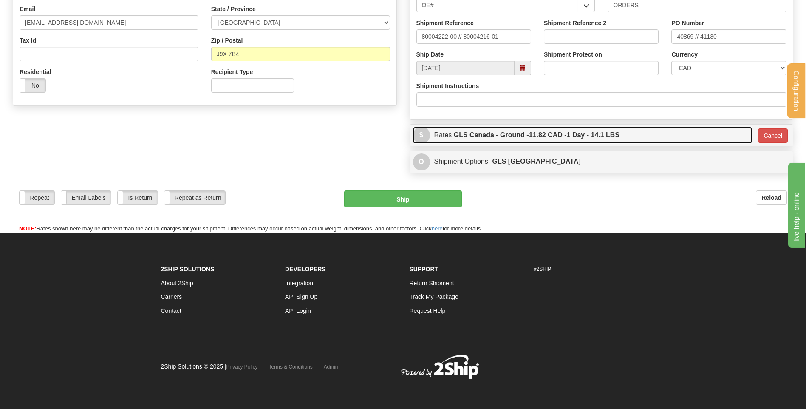
click at [538, 134] on span "11.82 CAD -" at bounding box center [548, 134] width 38 height 7
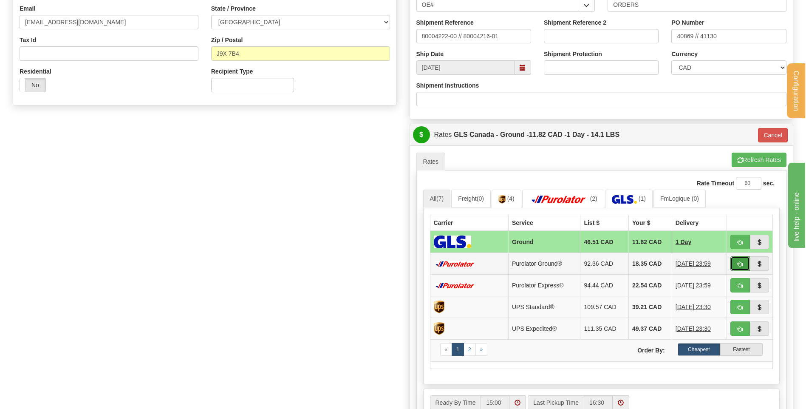
click at [738, 264] on span "button" at bounding box center [741, 264] width 6 height 6
type input "260"
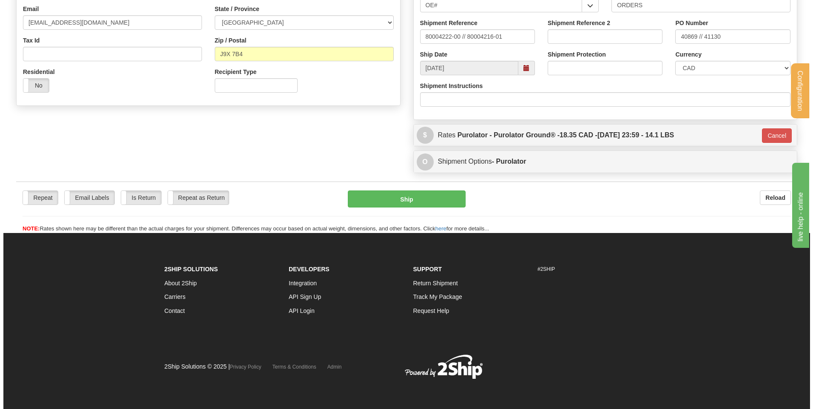
scroll to position [236, 0]
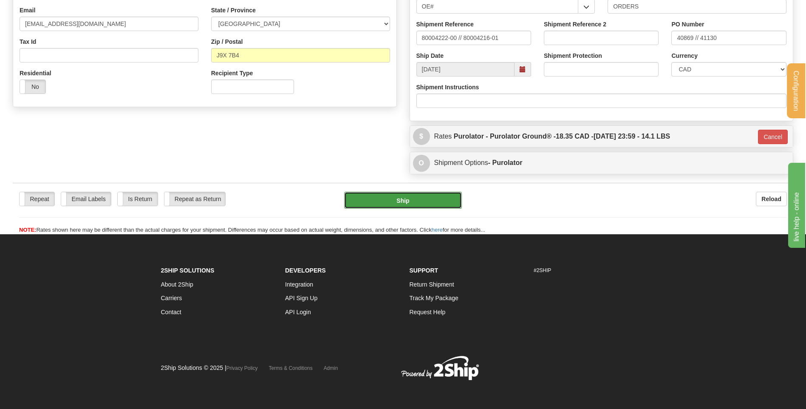
click at [431, 203] on button "Ship" at bounding box center [402, 200] width 117 height 17
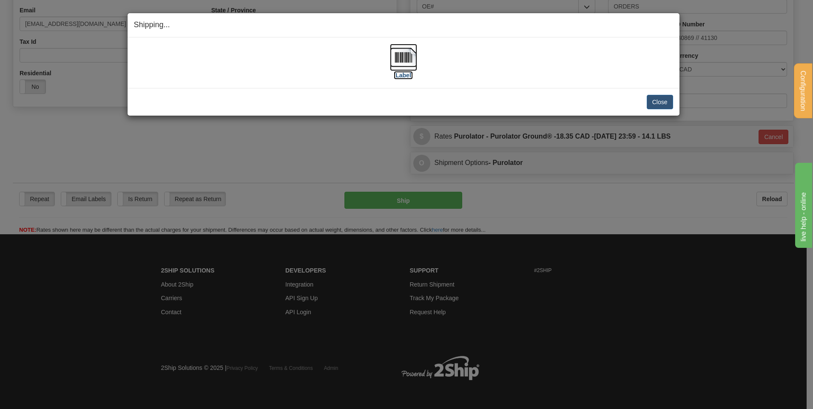
click at [414, 54] on img at bounding box center [403, 57] width 27 height 27
click at [655, 99] on button "Close" at bounding box center [660, 102] width 26 height 14
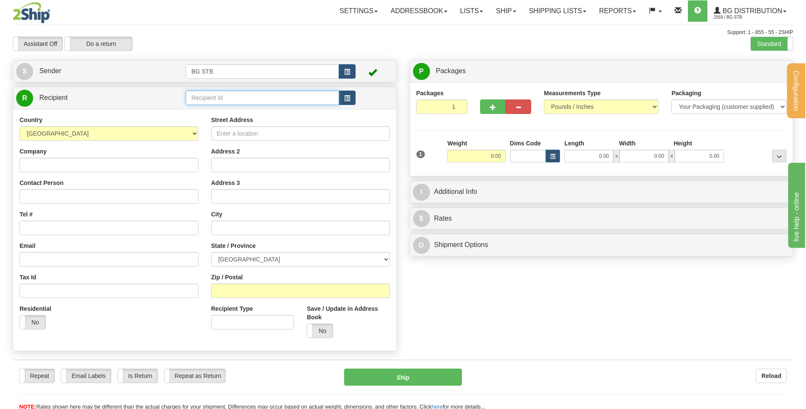
click at [305, 92] on input "text" at bounding box center [262, 98] width 153 height 14
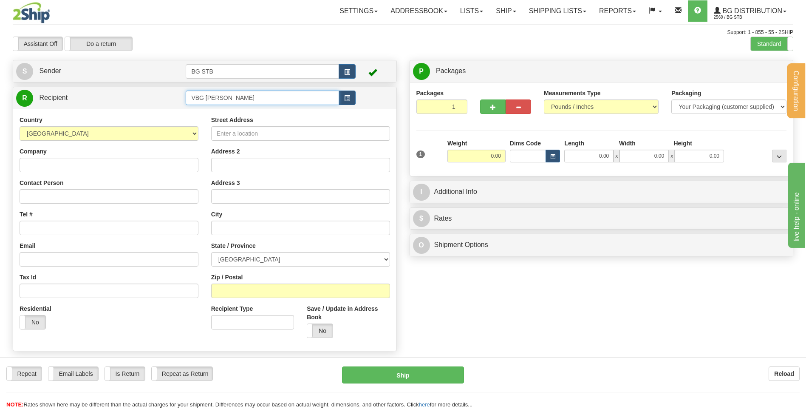
type input "VBG [PERSON_NAME]"
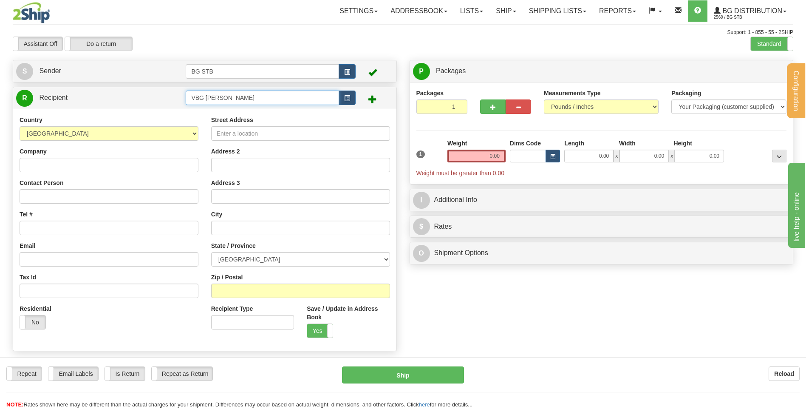
click at [196, 99] on input "VBG [PERSON_NAME]" at bounding box center [262, 98] width 153 height 14
type input "BG OTT"
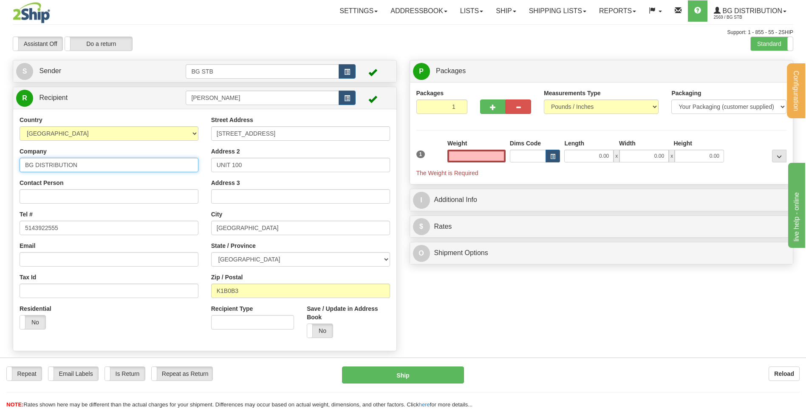
type input "0.00"
click at [111, 159] on input "BG DISTRIBUTION" at bounding box center [109, 165] width 179 height 14
type input "BG DISTRIBUTION OTTAWA"
drag, startPoint x: 471, startPoint y: 164, endPoint x: 472, endPoint y: 157, distance: 6.6
click at [471, 163] on div "Weight 0.00" at bounding box center [477, 154] width 62 height 30
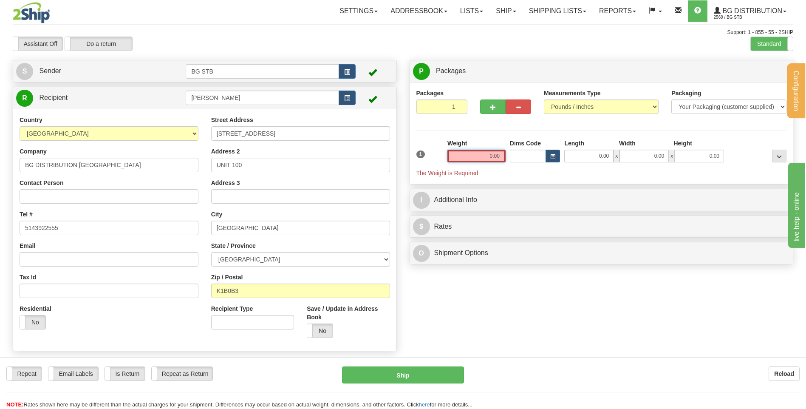
click at [472, 157] on input "0.00" at bounding box center [477, 156] width 58 height 13
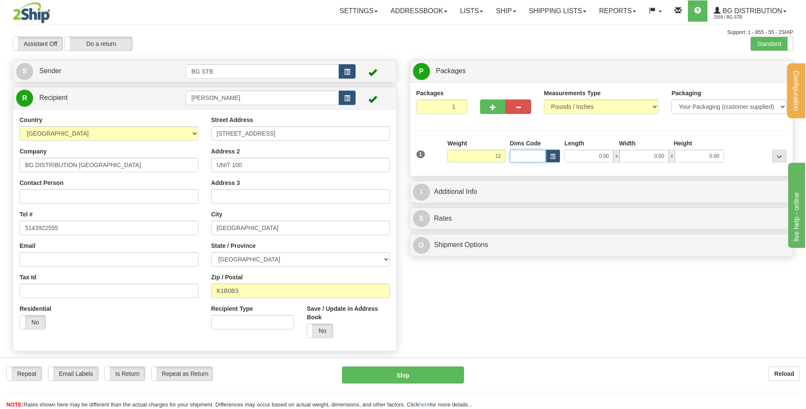
type input "12.00"
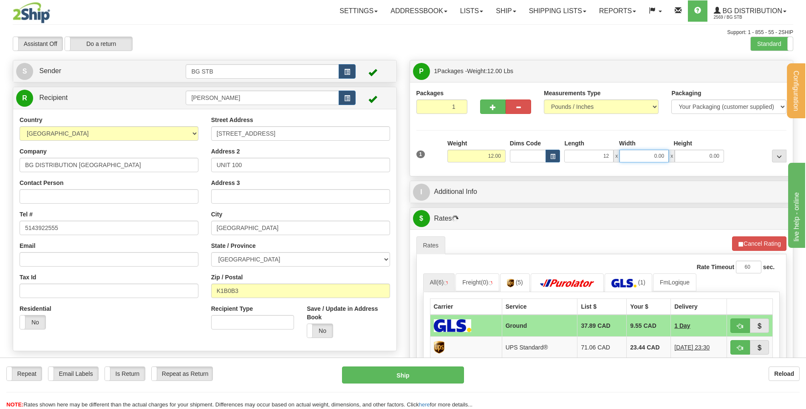
type input "12.00"
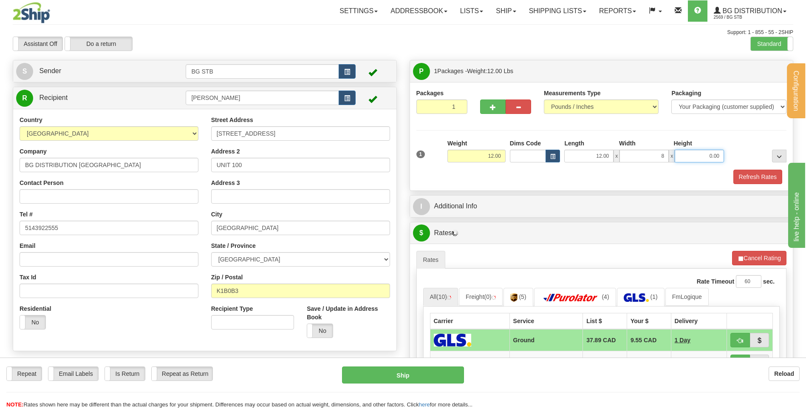
type input "8.00"
type input "6.00"
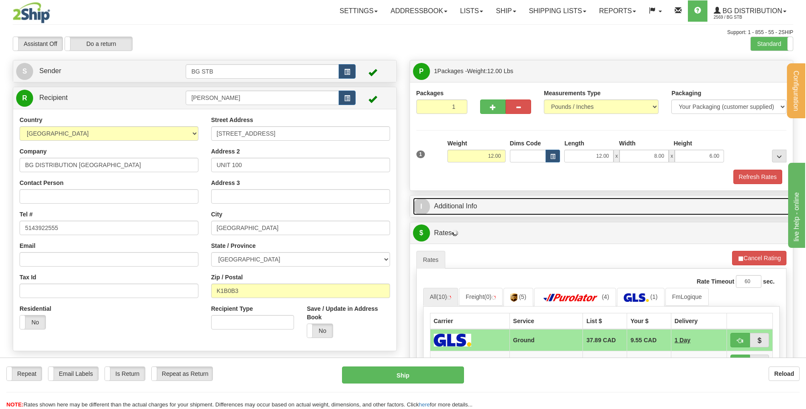
click at [454, 201] on link "I Additional Info" at bounding box center [601, 206] width 377 height 17
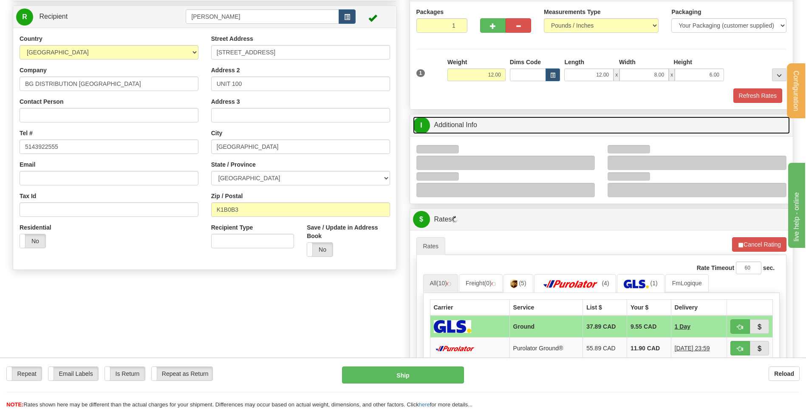
scroll to position [128, 0]
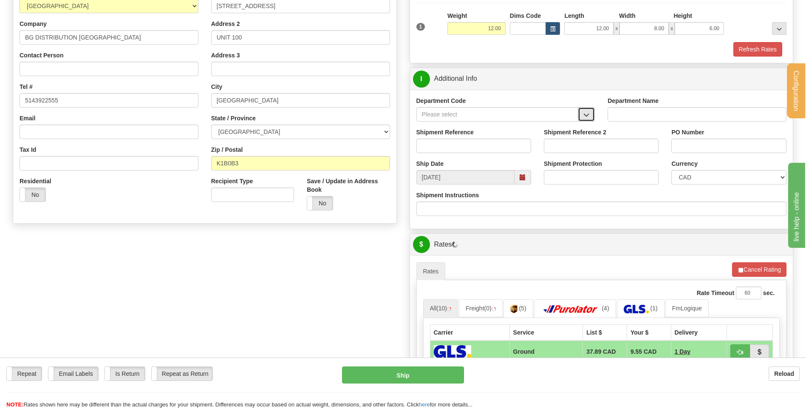
click at [587, 116] on span "button" at bounding box center [587, 115] width 6 height 6
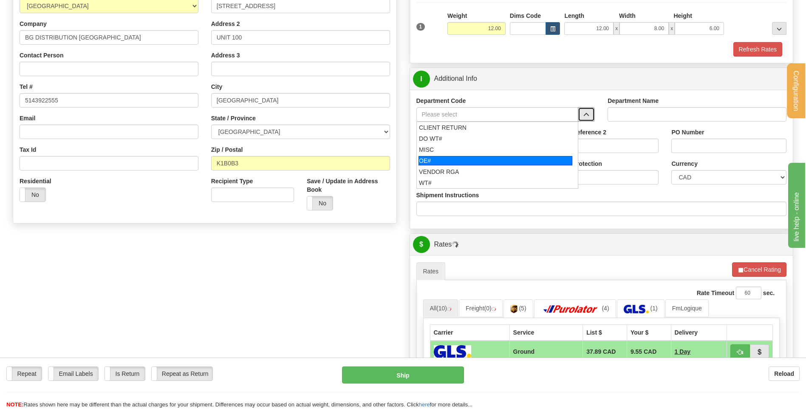
click at [459, 162] on div "OE#" at bounding box center [496, 160] width 154 height 9
type input "OE#"
type input "ORDERS"
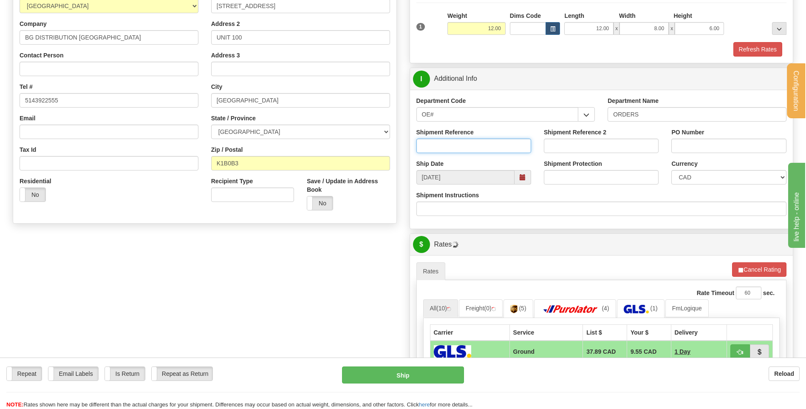
click at [460, 148] on input "Shipment Reference" at bounding box center [474, 146] width 115 height 14
drag, startPoint x: 449, startPoint y: 116, endPoint x: 406, endPoint y: 116, distance: 43.8
click at [406, 116] on div "P Packages 1 Packages - Weight: 12.00 Lbs Shipment Level Shipm. Package Level P…" at bounding box center [601, 255] width 397 height 647
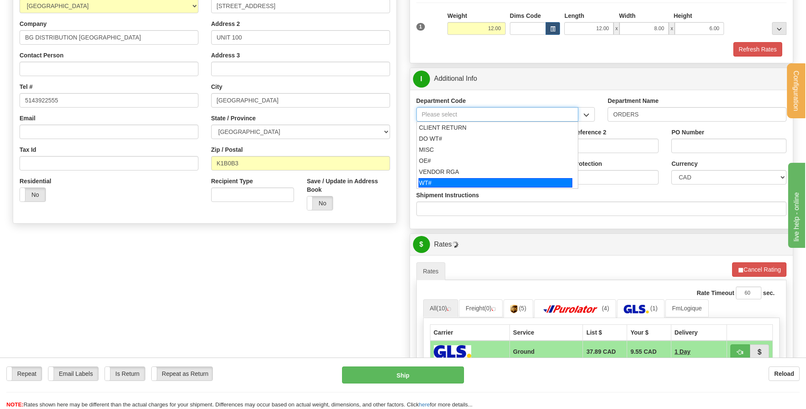
click at [447, 177] on li "WT#" at bounding box center [498, 182] width 162 height 11
type input "WT#"
type input "WAREHOUSE TRANSFERS"
type input "WT#"
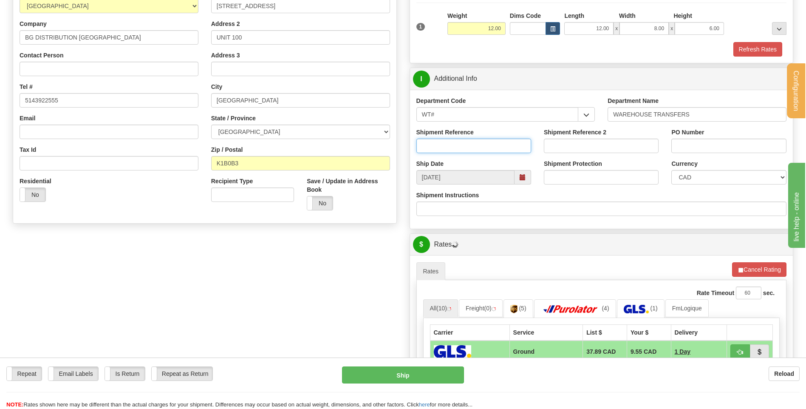
click at [446, 143] on input "Shipment Reference" at bounding box center [474, 146] width 115 height 14
type input "TRANSFERT 08"
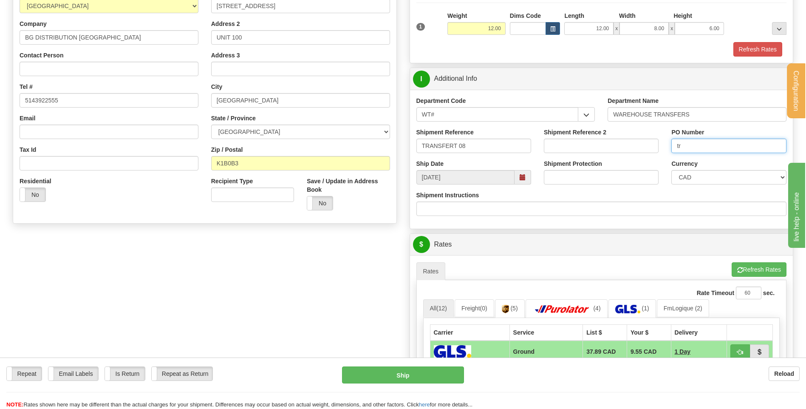
type input "t"
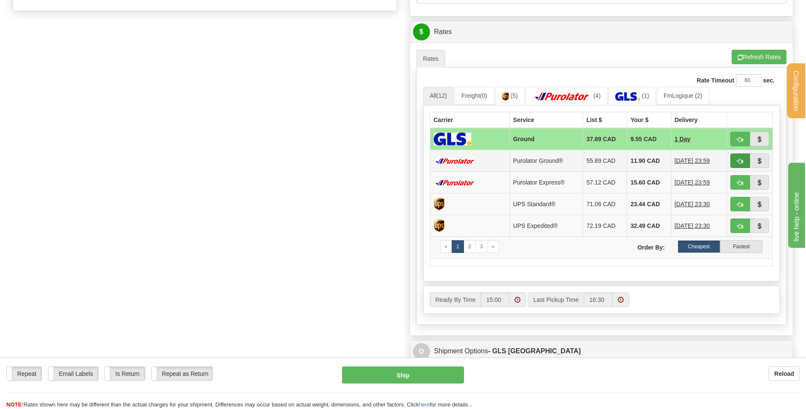
type input "TRANSFERT OTTAWA"
click at [740, 159] on span "button" at bounding box center [741, 162] width 6 height 6
type input "260"
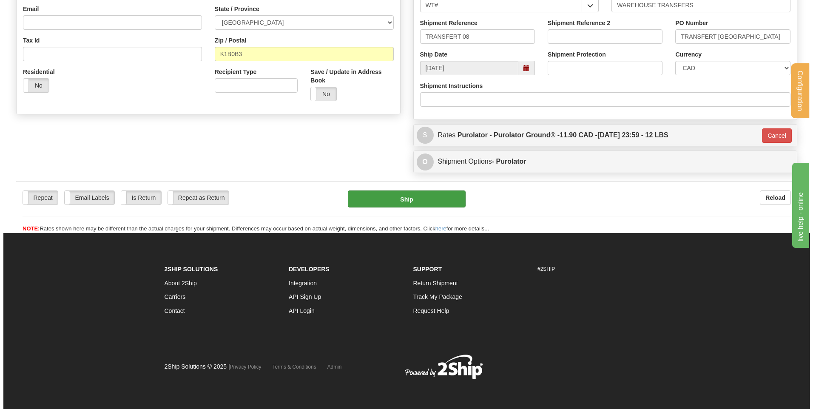
scroll to position [237, 0]
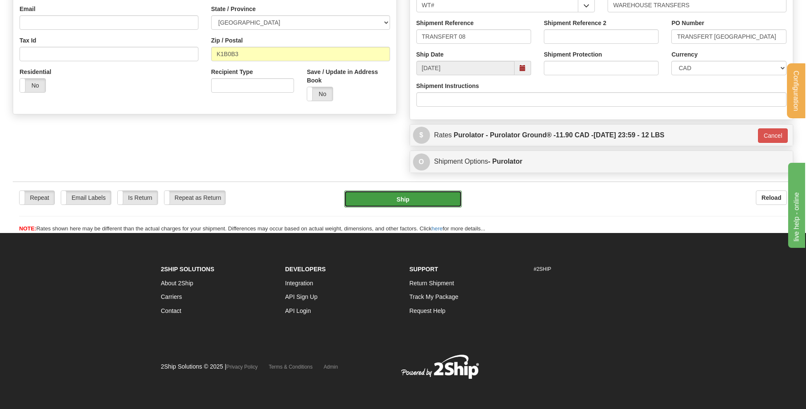
click at [404, 201] on button "Ship" at bounding box center [402, 198] width 117 height 17
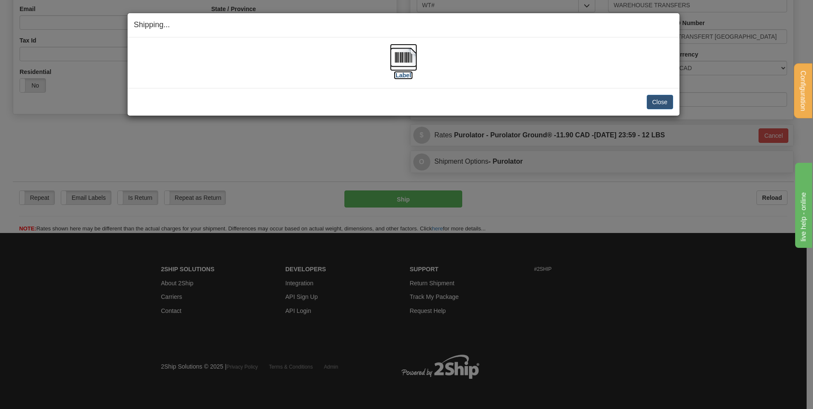
click at [414, 55] on img at bounding box center [403, 57] width 27 height 27
click at [658, 102] on button "Close" at bounding box center [660, 102] width 26 height 14
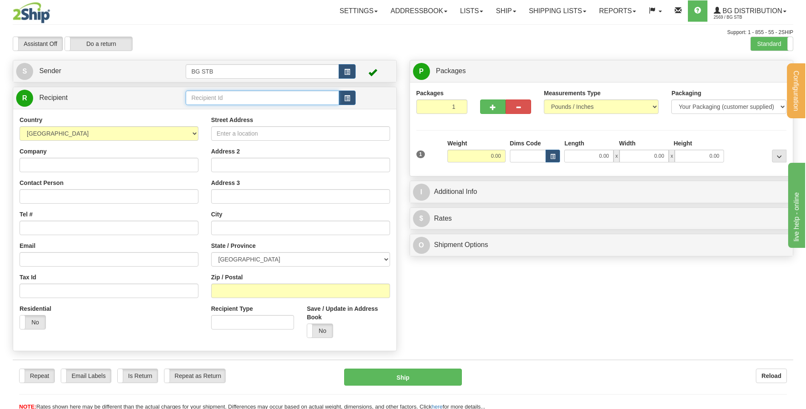
click at [209, 95] on input "text" at bounding box center [262, 98] width 153 height 14
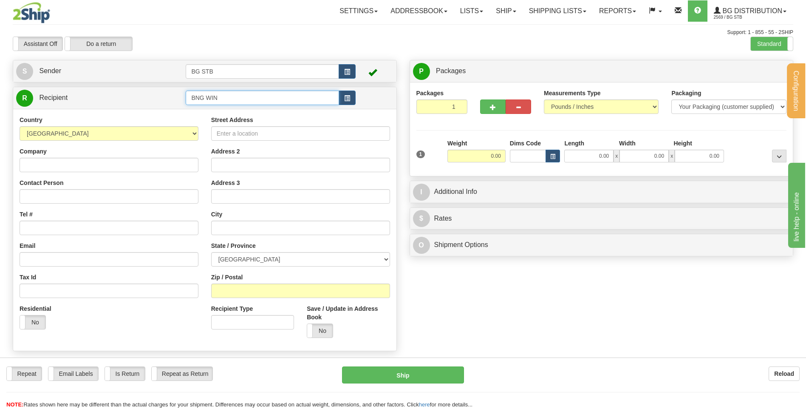
type input "BNG WIN"
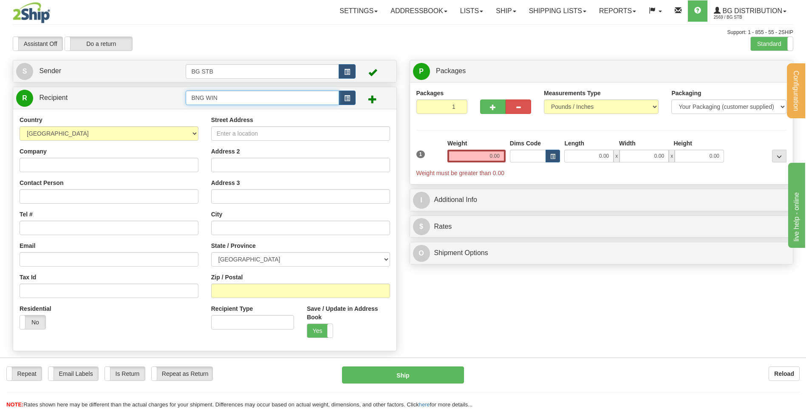
click at [198, 96] on input "BNG WIN" at bounding box center [262, 98] width 153 height 14
type input "BG WIN"
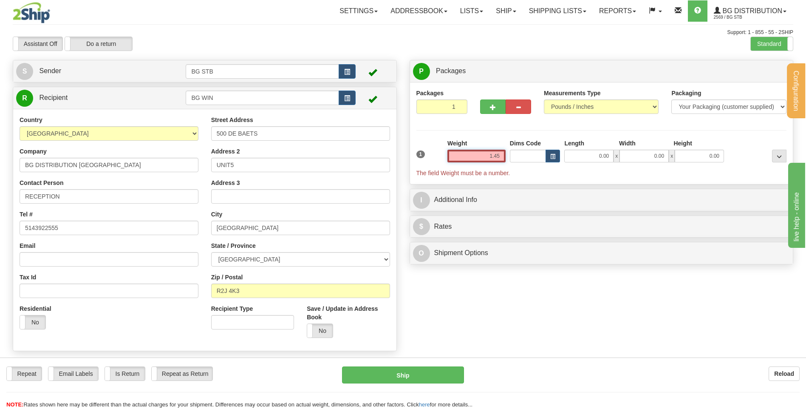
type input "1.45"
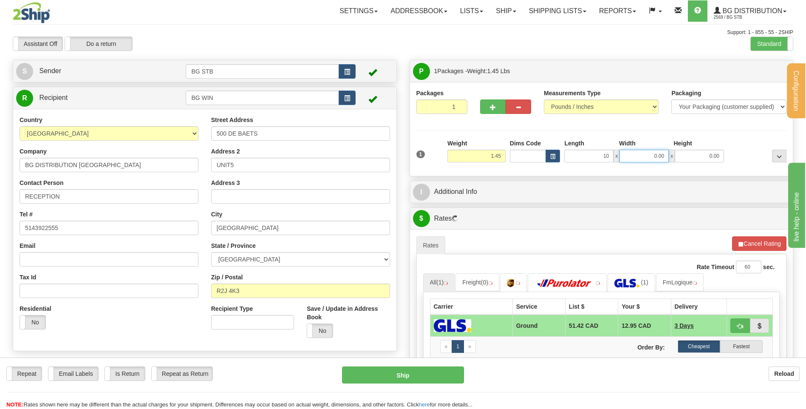
type input "10.00"
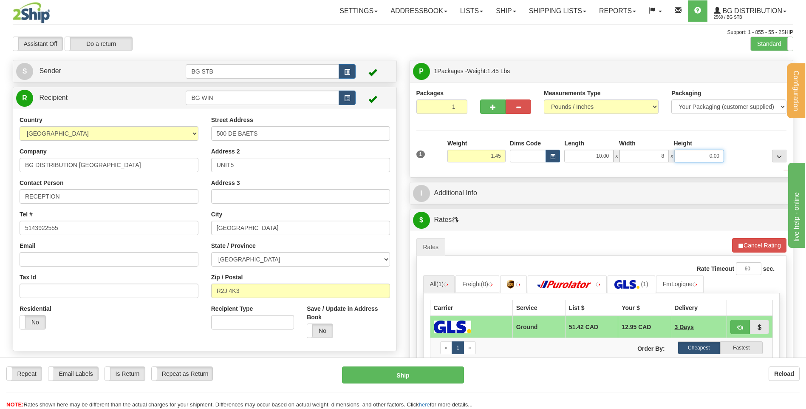
type input "8.00"
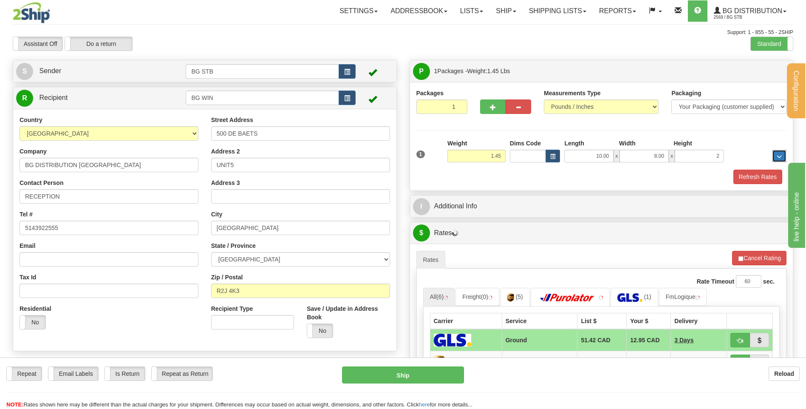
type input "2.00"
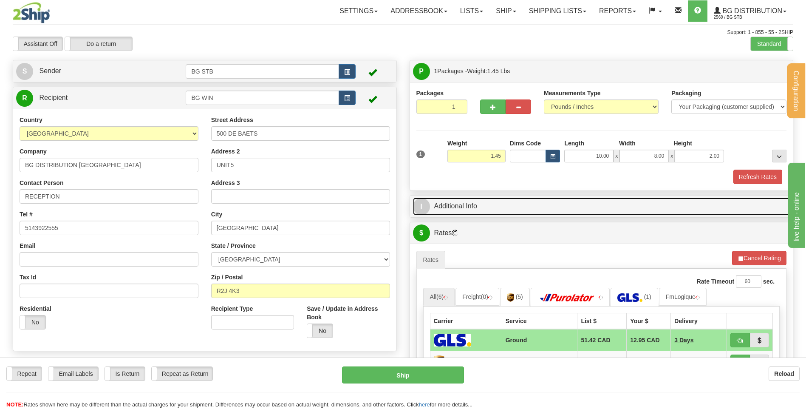
click at [503, 204] on link "I Additional Info" at bounding box center [601, 206] width 377 height 17
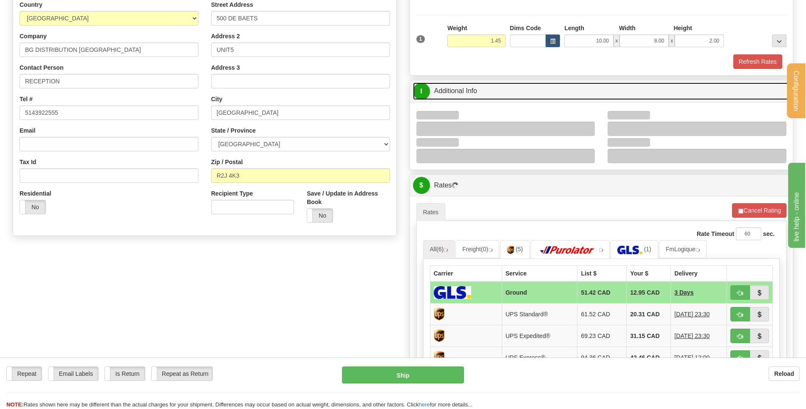
scroll to position [128, 0]
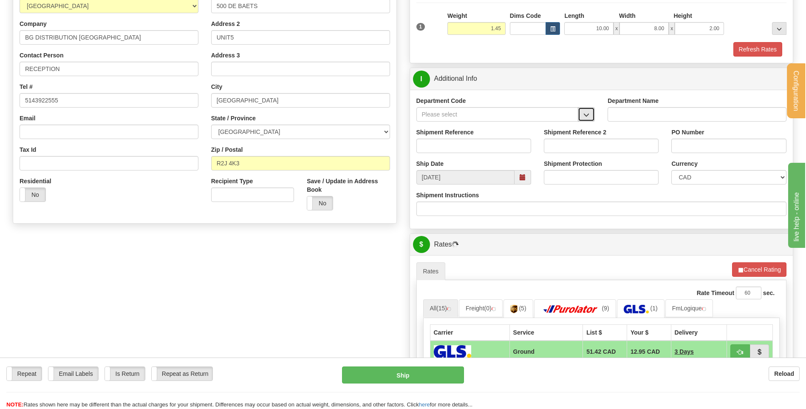
drag, startPoint x: 589, startPoint y: 114, endPoint x: 580, endPoint y: 116, distance: 8.9
click at [586, 115] on span "button" at bounding box center [587, 115] width 6 height 6
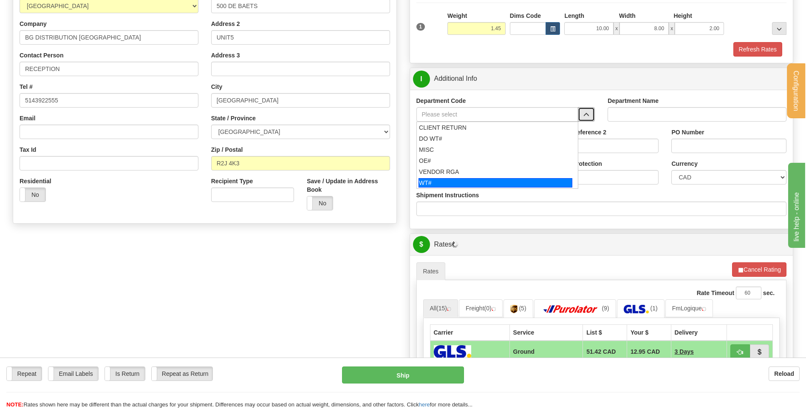
click at [475, 185] on div "WT#" at bounding box center [496, 182] width 154 height 9
type input "WT#"
type input "WAREHOUSE TRANSFERS"
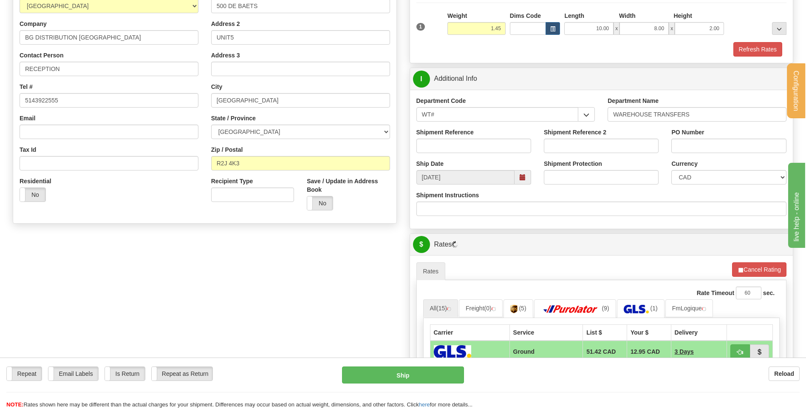
click at [477, 153] on div "Shipment Reference" at bounding box center [474, 143] width 128 height 31
click at [478, 140] on input "Shipment Reference" at bounding box center [474, 146] width 115 height 14
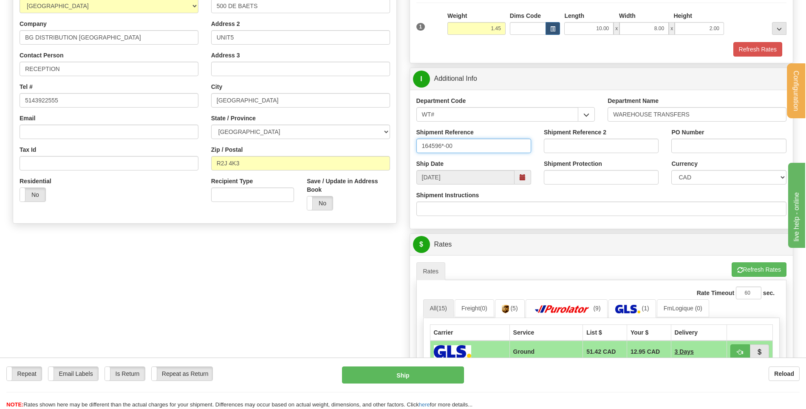
click at [444, 145] on input "164596*-00" at bounding box center [474, 146] width 115 height 14
click at [492, 141] on input "164596-00" at bounding box center [474, 146] width 115 height 14
type input "164596-00 TRANSFERT 08"
click at [692, 144] on input "TRABNSFERT" at bounding box center [729, 146] width 115 height 14
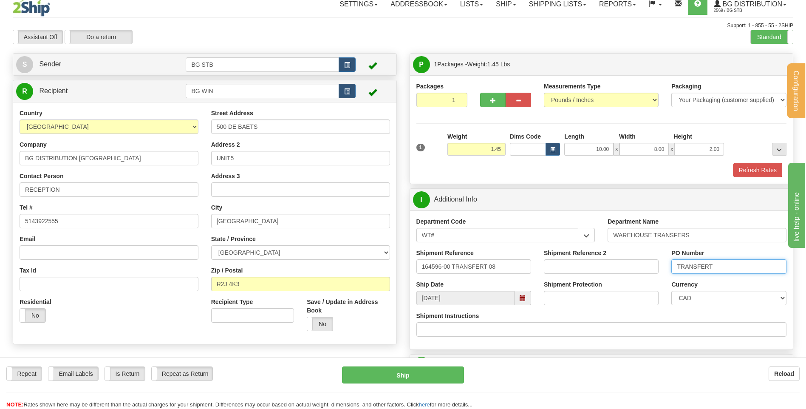
scroll to position [0, 0]
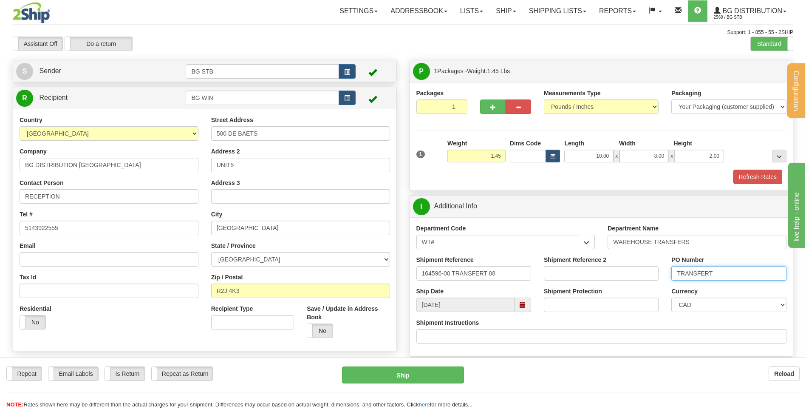
type input "TRANSFERT"
drag, startPoint x: 237, startPoint y: 95, endPoint x: 204, endPoint y: 96, distance: 33.2
click at [204, 96] on input "BG WIN" at bounding box center [262, 98] width 153 height 14
type input "BG Van"
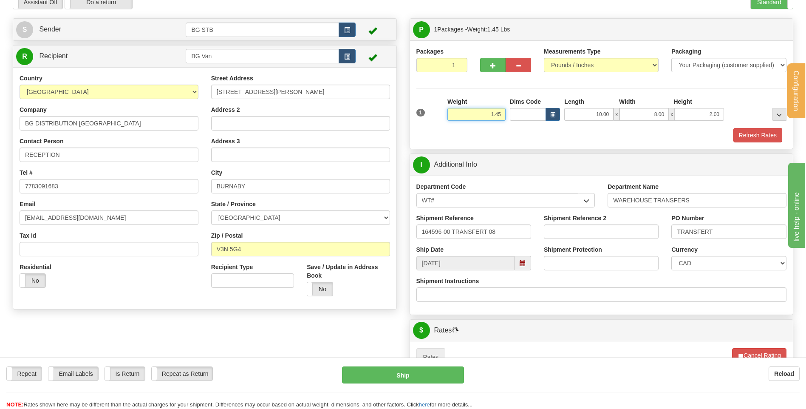
scroll to position [128, 0]
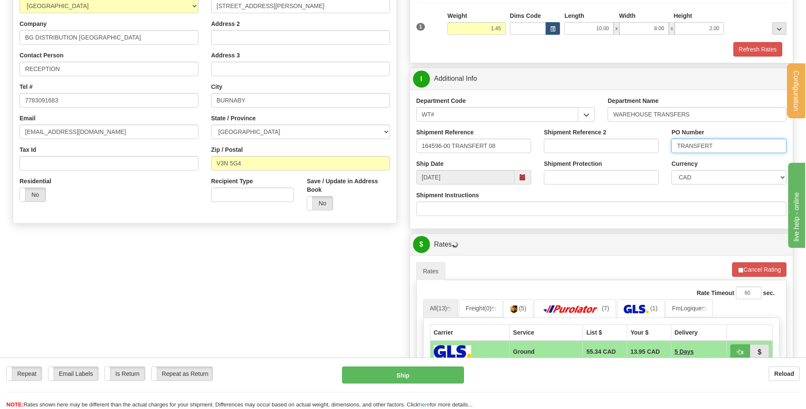
click at [729, 145] on input "TRANSFERT" at bounding box center [729, 146] width 115 height 14
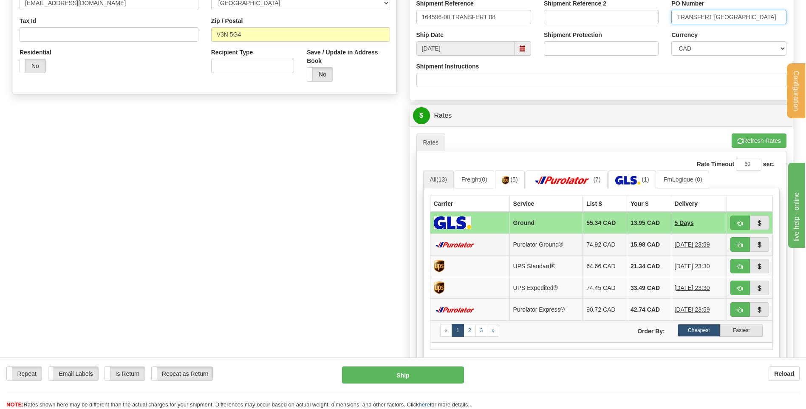
scroll to position [298, 0]
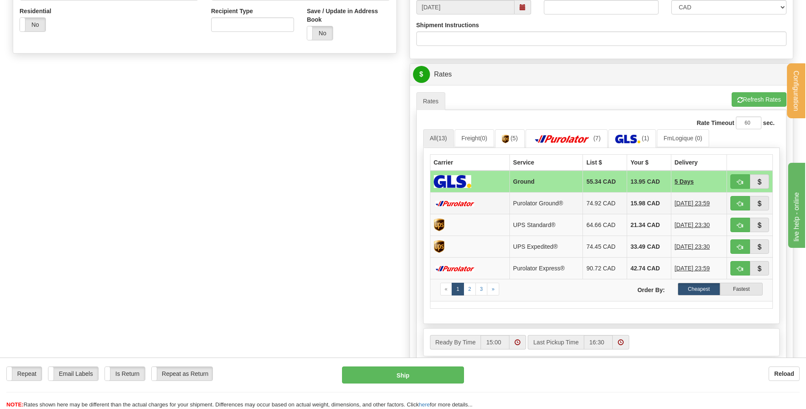
type input "TRANSFERT [GEOGRAPHIC_DATA]"
click at [734, 202] on button "button" at bounding box center [741, 203] width 20 height 14
type input "260"
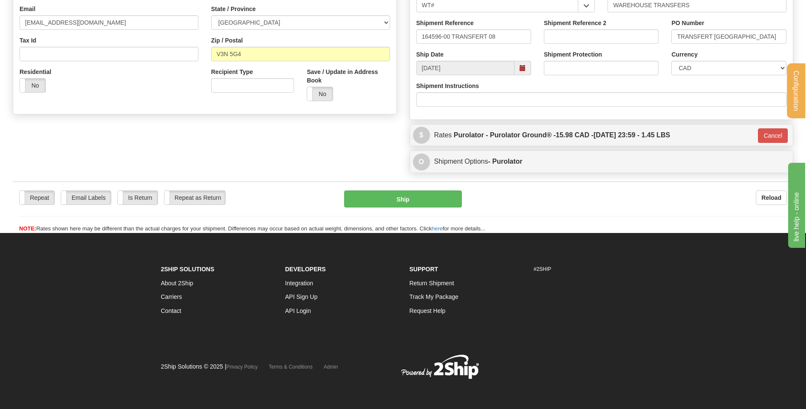
scroll to position [237, 0]
click at [357, 153] on div "Create a label for the return Create Pickup Without Label S" at bounding box center [403, 0] width 794 height 354
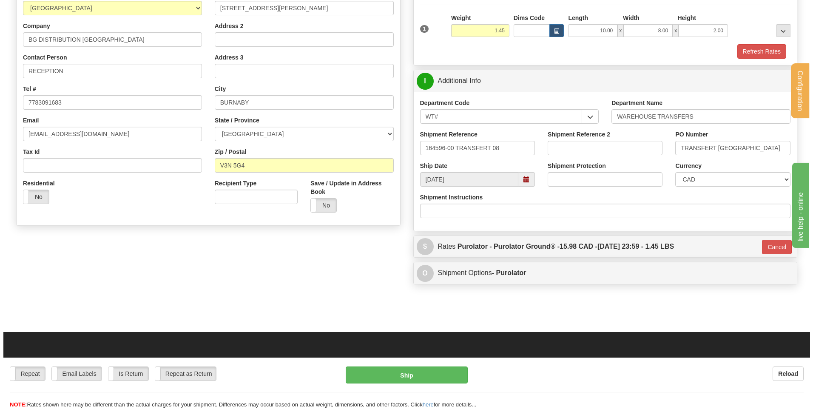
scroll to position [170, 0]
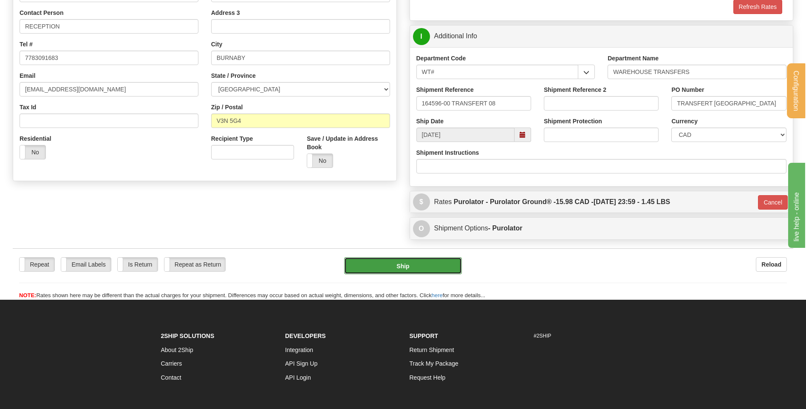
click at [434, 263] on button "Ship" at bounding box center [402, 265] width 117 height 17
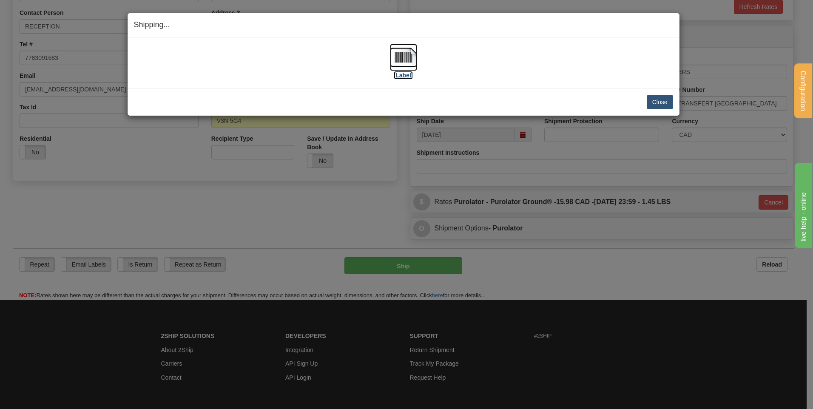
click at [396, 64] on img at bounding box center [403, 57] width 27 height 27
click at [654, 102] on button "Close" at bounding box center [660, 102] width 26 height 14
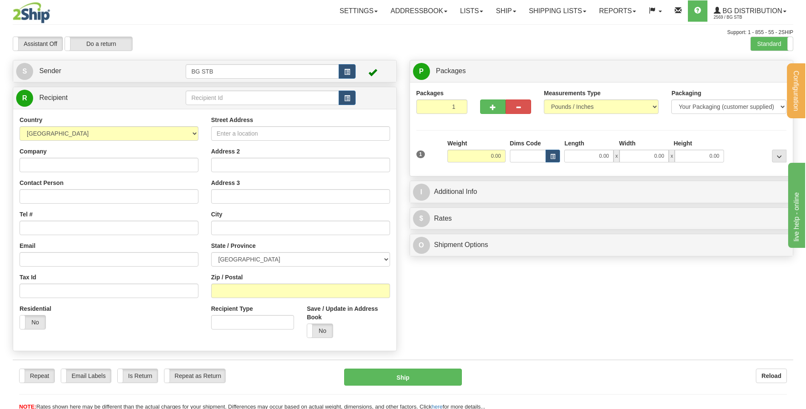
click at [205, 107] on div "R Recipient" at bounding box center [204, 98] width 383 height 22
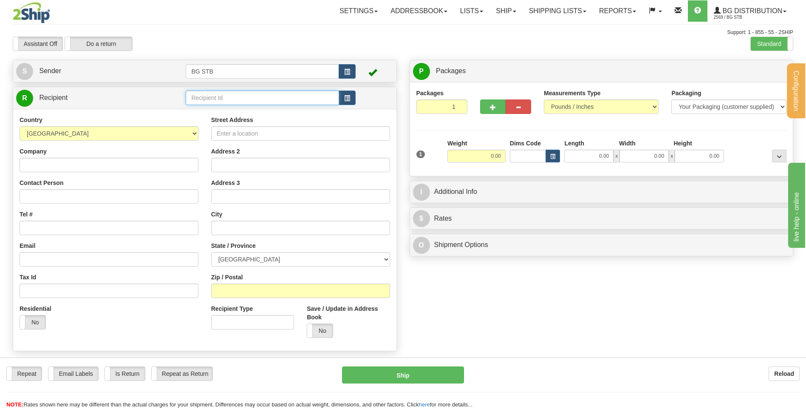
click at [200, 104] on input "text" at bounding box center [262, 98] width 153 height 14
type input "BG WIN"
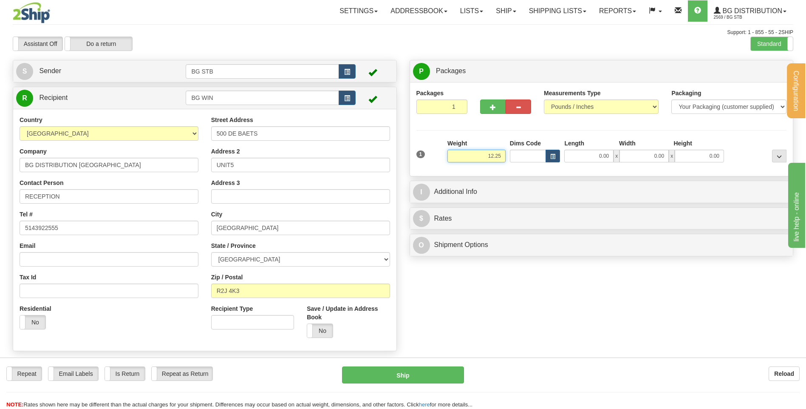
type input "12.25"
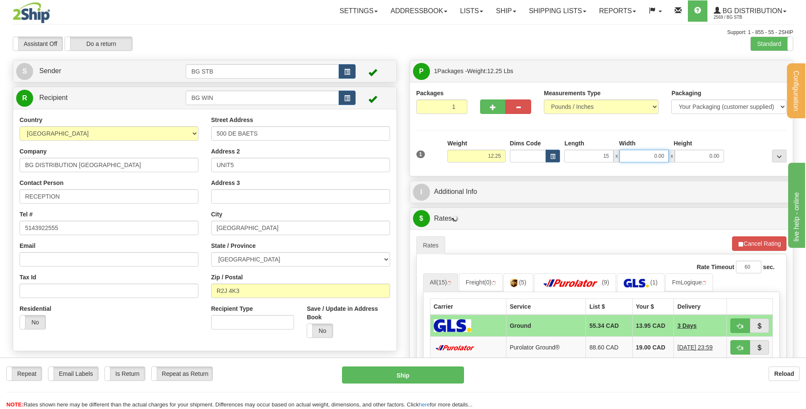
type input "15.00"
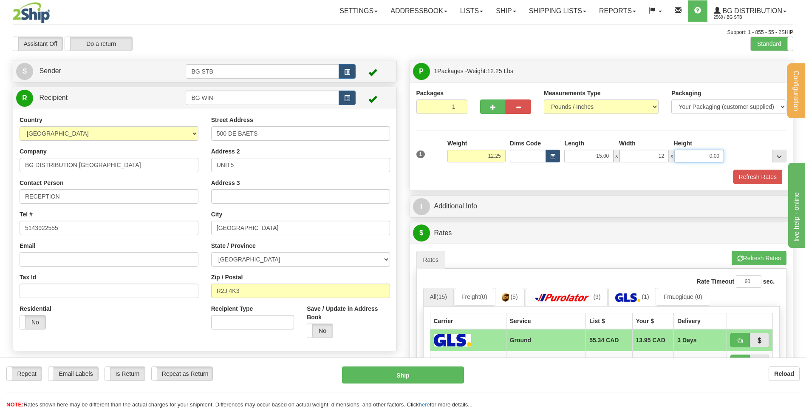
type input "12.00"
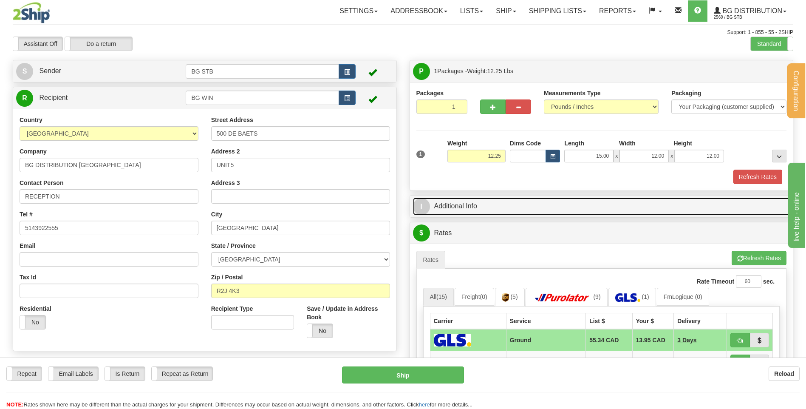
click at [547, 204] on link "I Additional Info" at bounding box center [601, 206] width 377 height 17
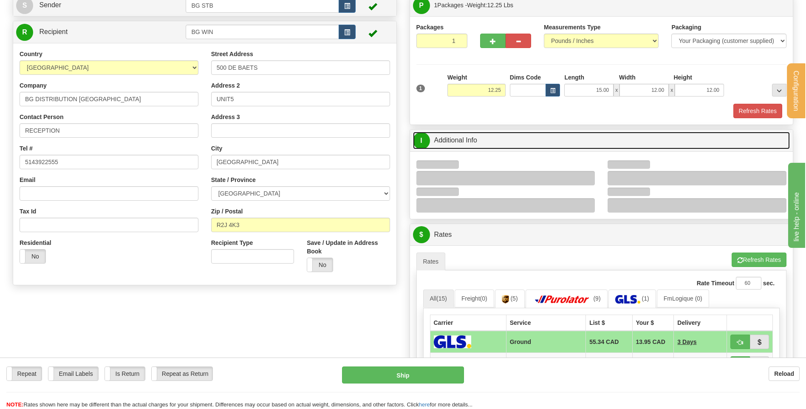
scroll to position [128, 0]
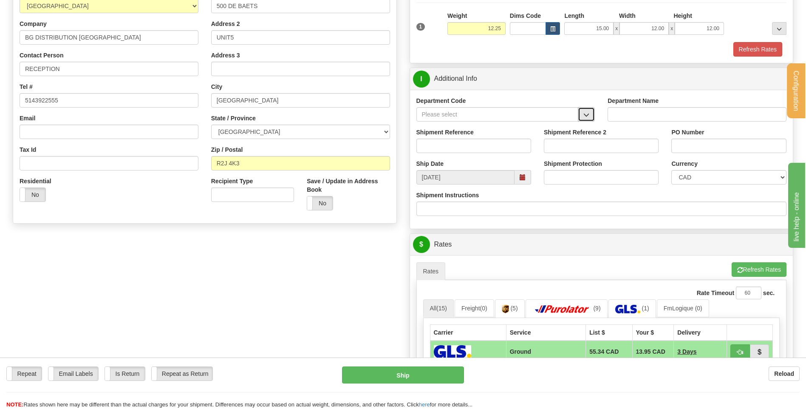
click at [586, 115] on span "button" at bounding box center [587, 115] width 6 height 6
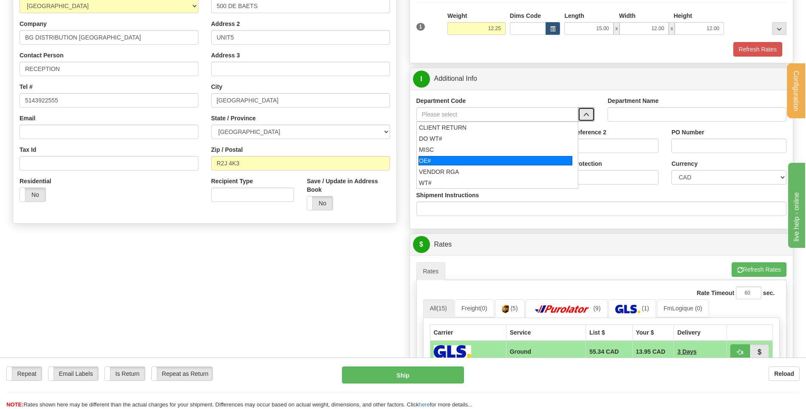
click at [491, 159] on div "OE#" at bounding box center [496, 160] width 154 height 9
type input "OE#"
type input "ORDERS"
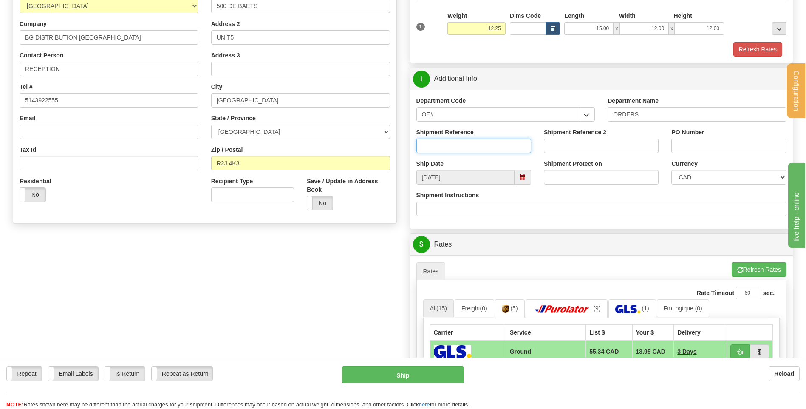
click at [488, 147] on input "Shipment Reference" at bounding box center [474, 146] width 115 height 14
type input "163596-04 // 164654-00 TRANSFERT 08"
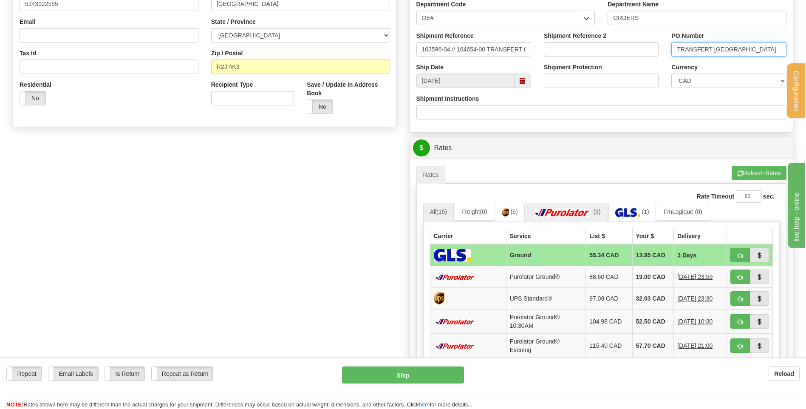
scroll to position [298, 0]
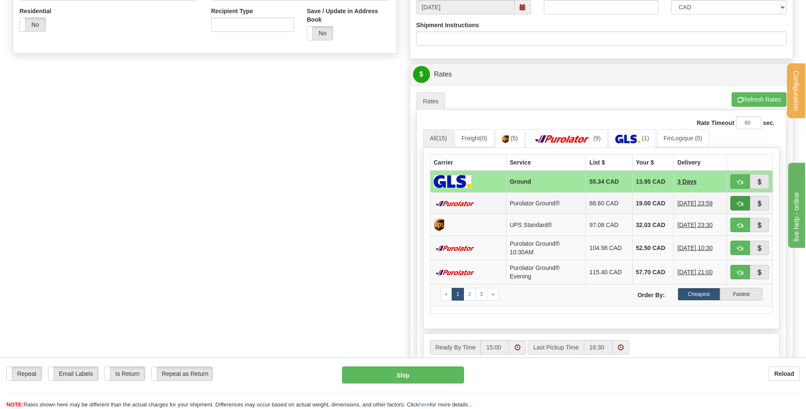
type input "TRANSFERT WINNIPEG"
click at [734, 202] on button "button" at bounding box center [741, 203] width 20 height 14
type input "260"
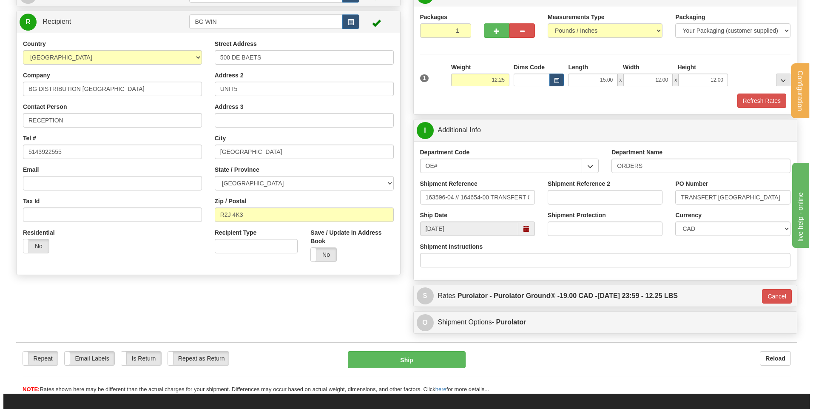
scroll to position [25, 0]
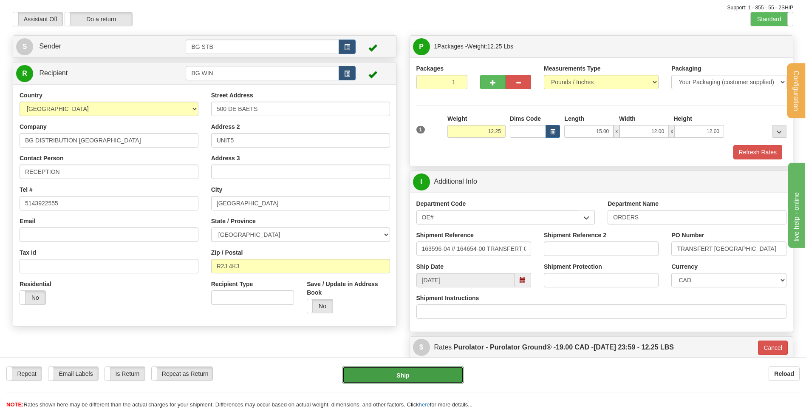
click at [389, 374] on button "Ship" at bounding box center [403, 374] width 122 height 17
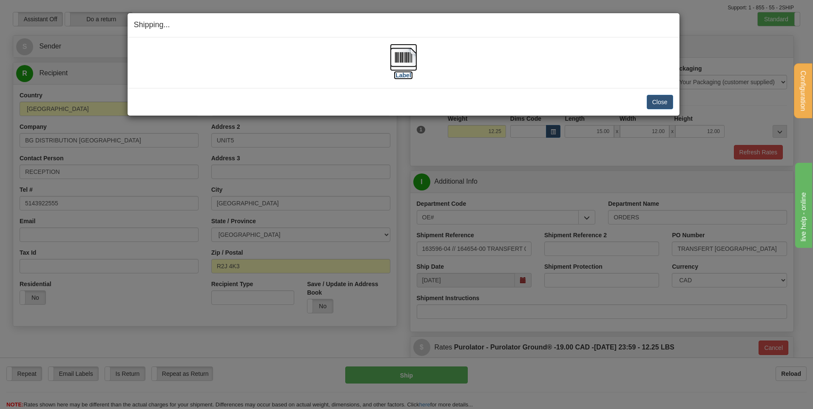
click at [409, 60] on img at bounding box center [403, 57] width 27 height 27
